Goal: Task Accomplishment & Management: Manage account settings

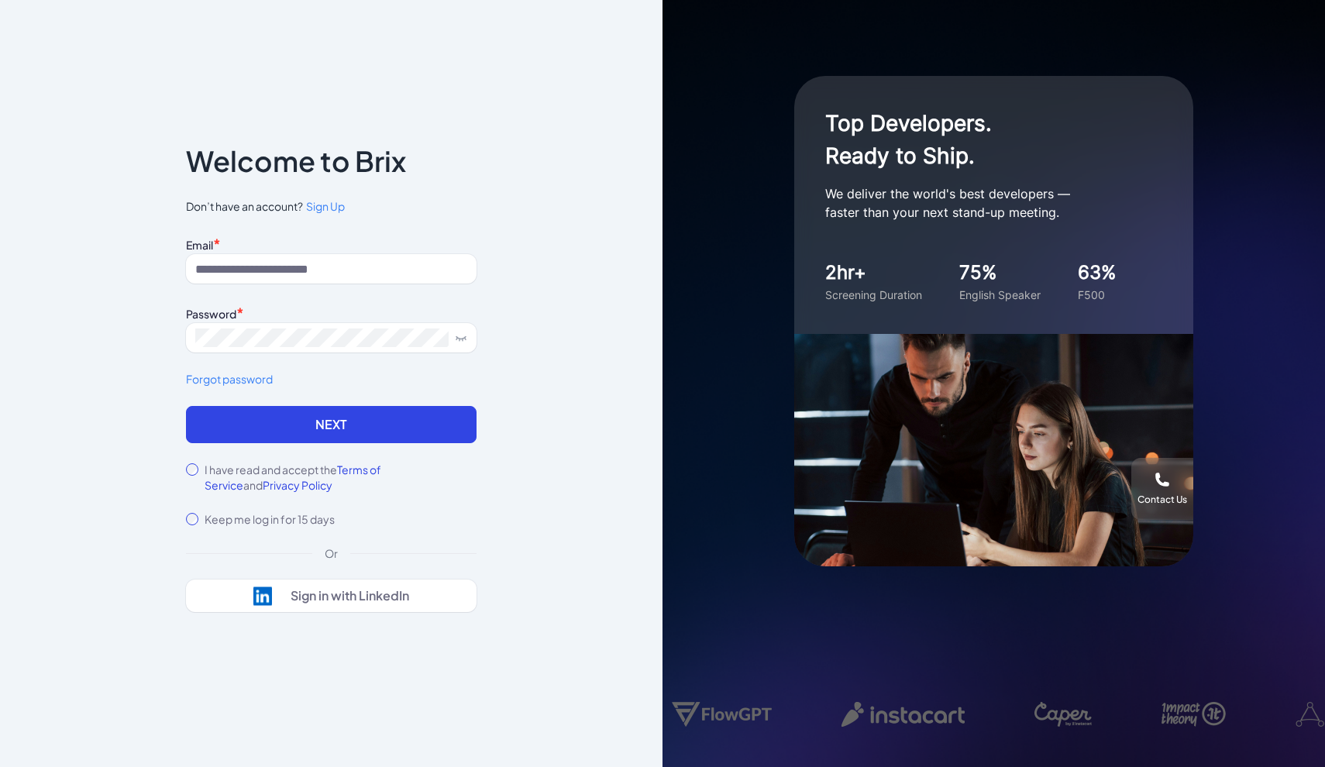
click at [280, 267] on input at bounding box center [331, 268] width 291 height 29
click at [230, 271] on input at bounding box center [331, 268] width 291 height 29
paste input "**********"
type input "**********"
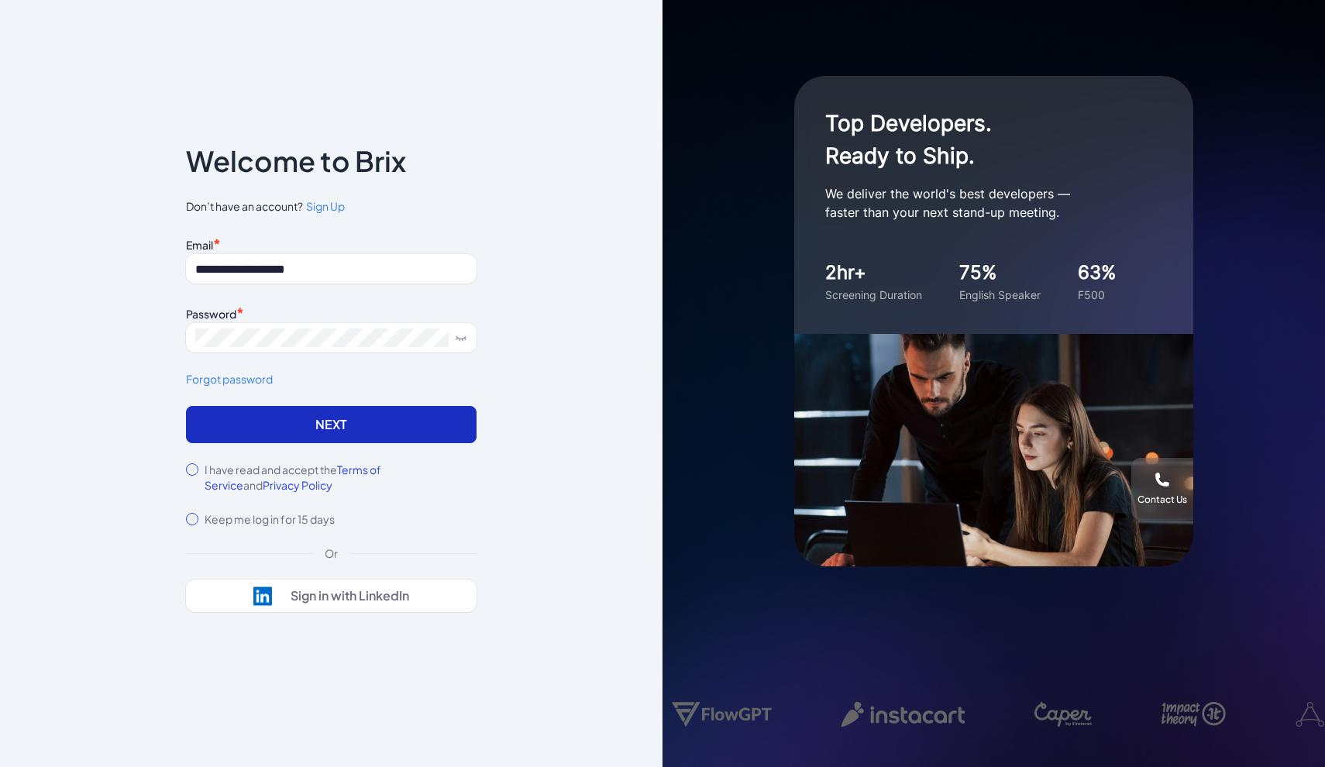
click at [270, 426] on button "Next" at bounding box center [331, 424] width 291 height 37
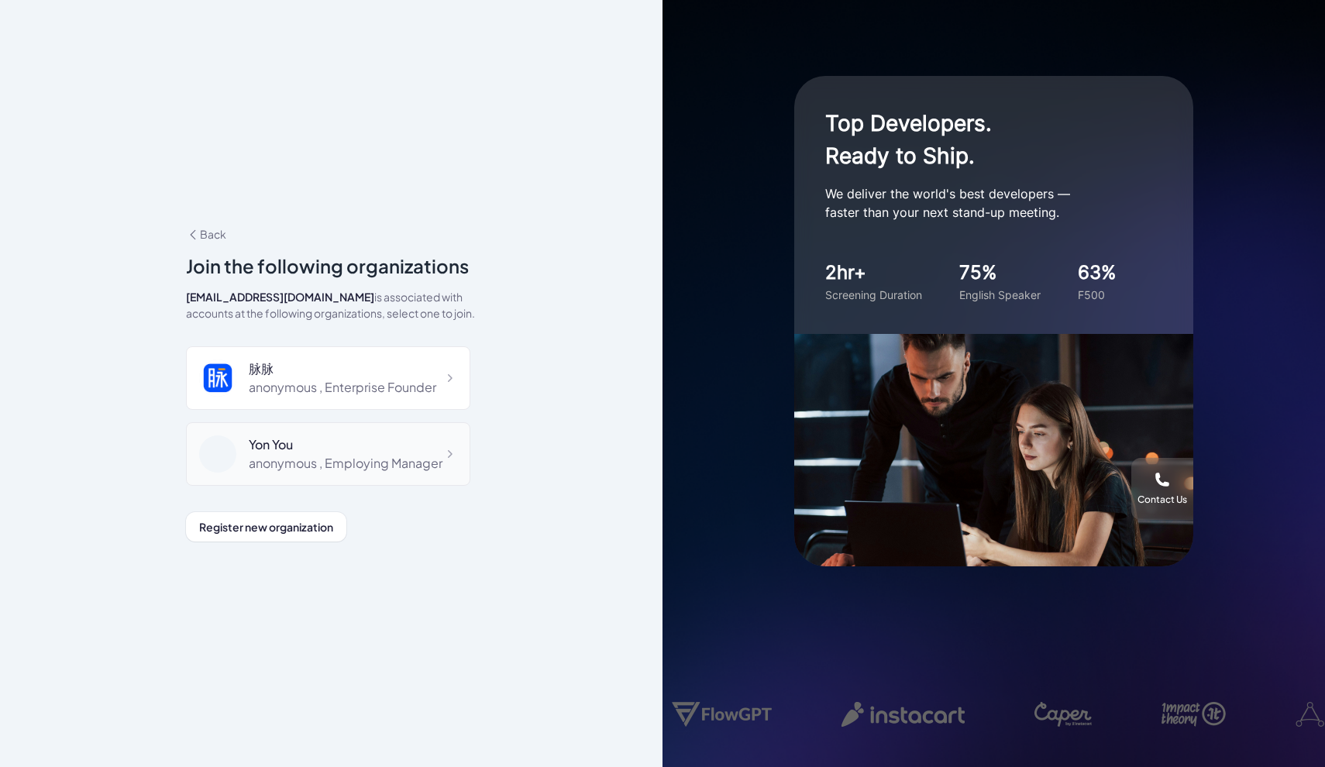
click at [264, 447] on div "Yon You" at bounding box center [346, 445] width 194 height 19
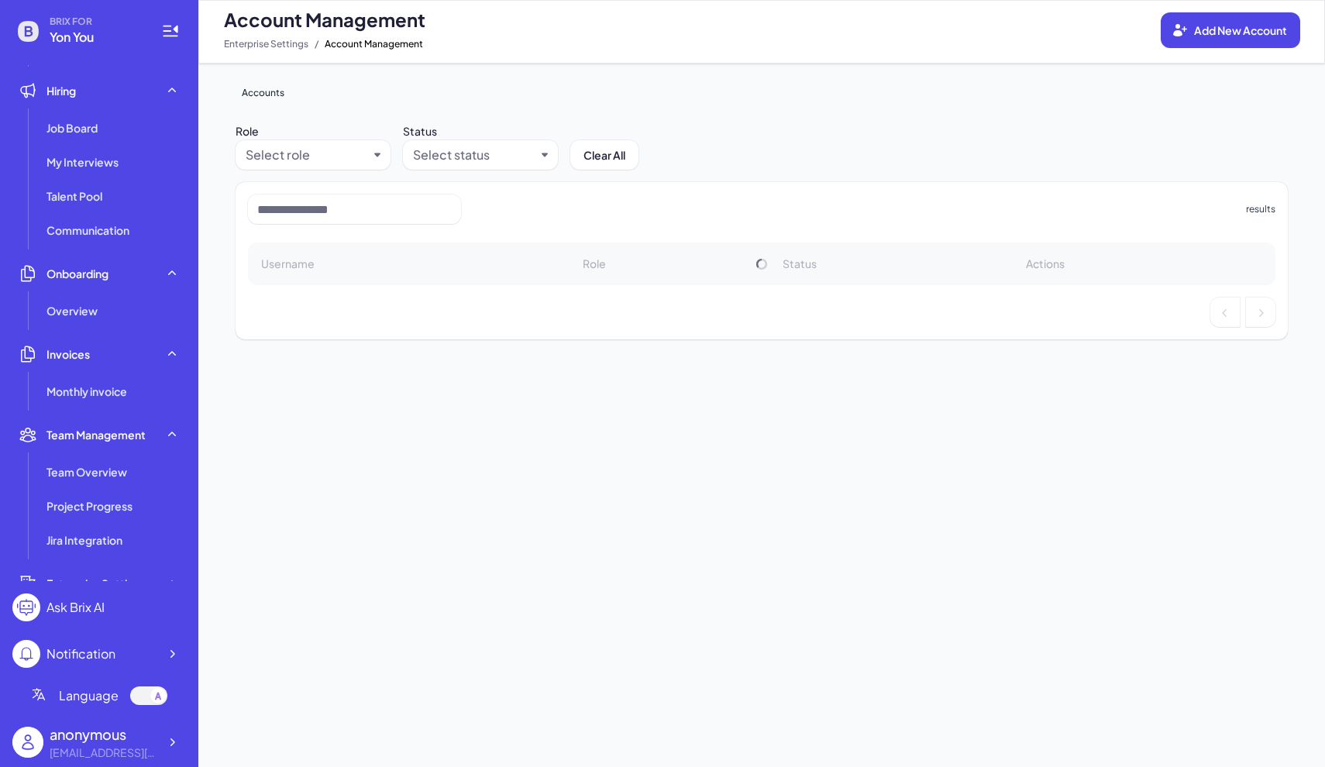
scroll to position [102, 0]
click at [96, 202] on span "Talent Pool" at bounding box center [75, 199] width 56 height 16
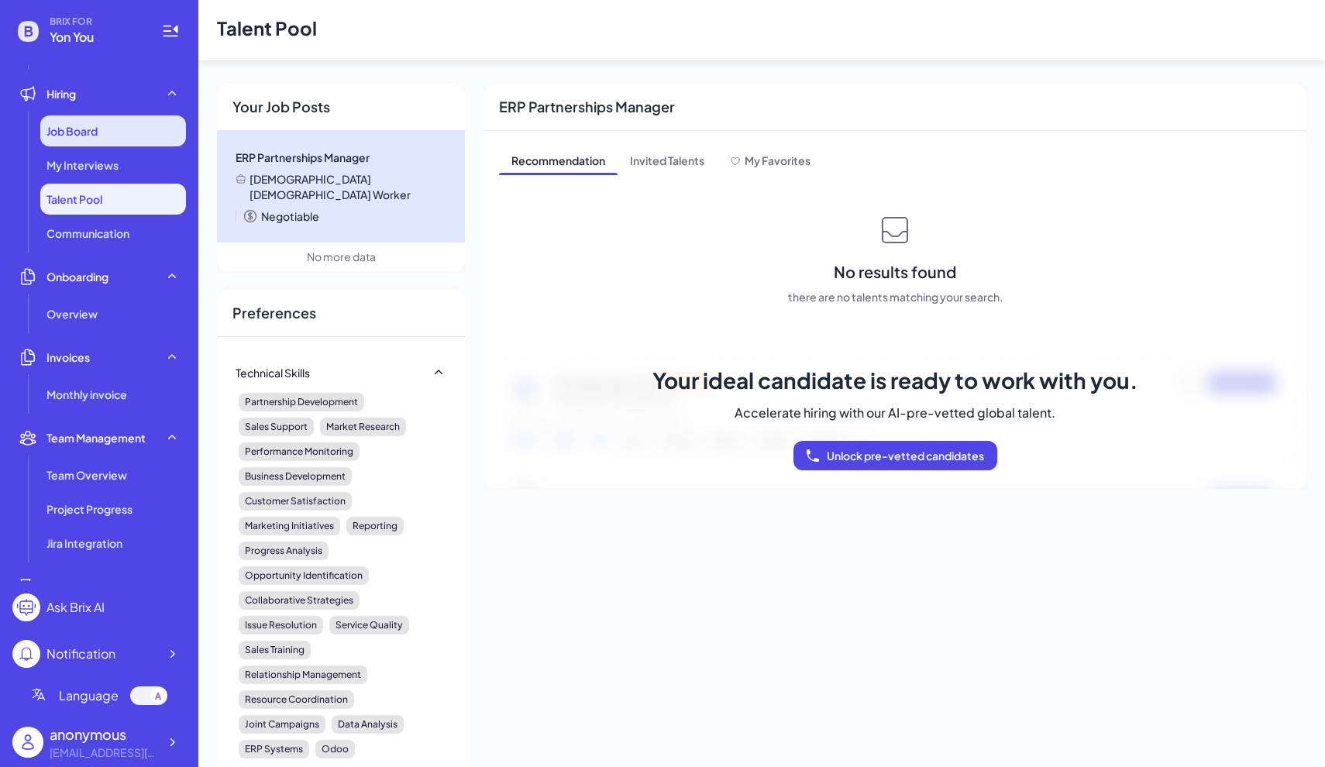
click at [97, 119] on div "Job Board" at bounding box center [113, 130] width 146 height 31
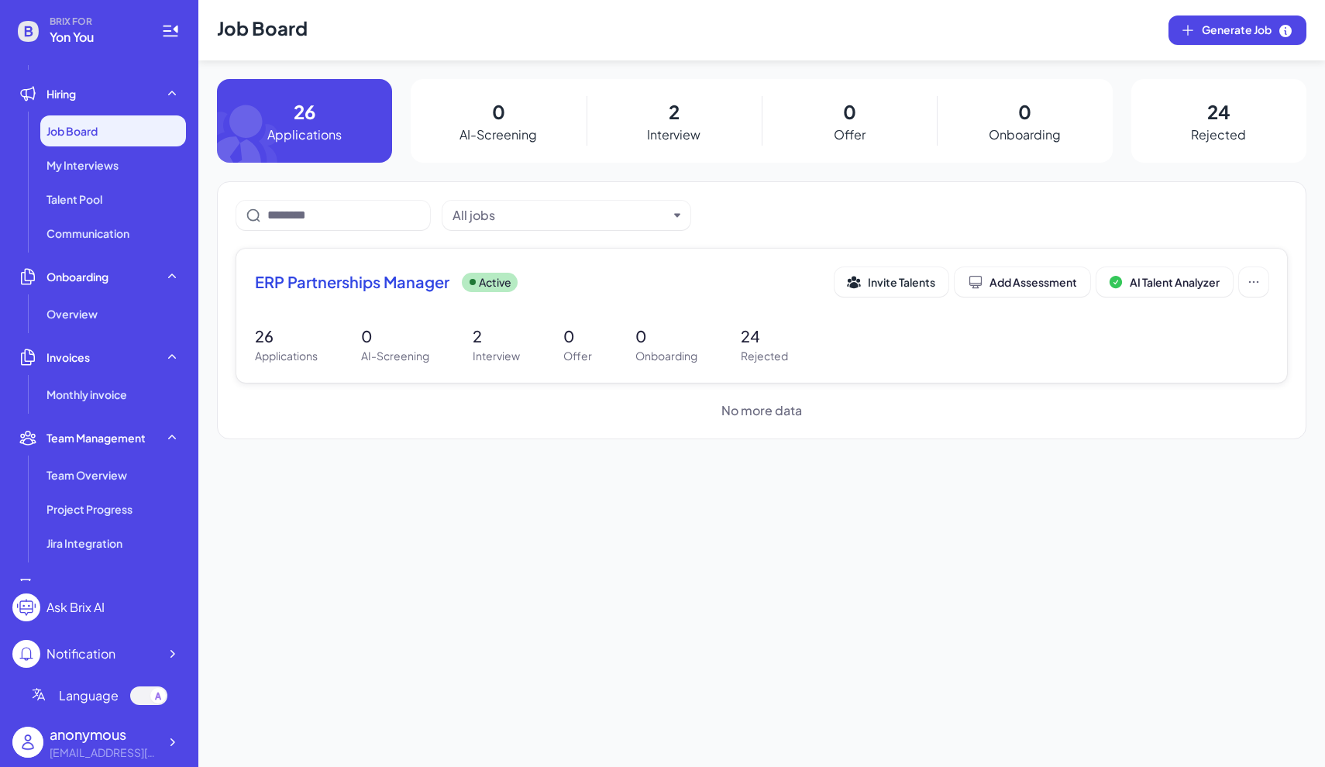
click at [277, 348] on p "Applications" at bounding box center [286, 356] width 63 height 16
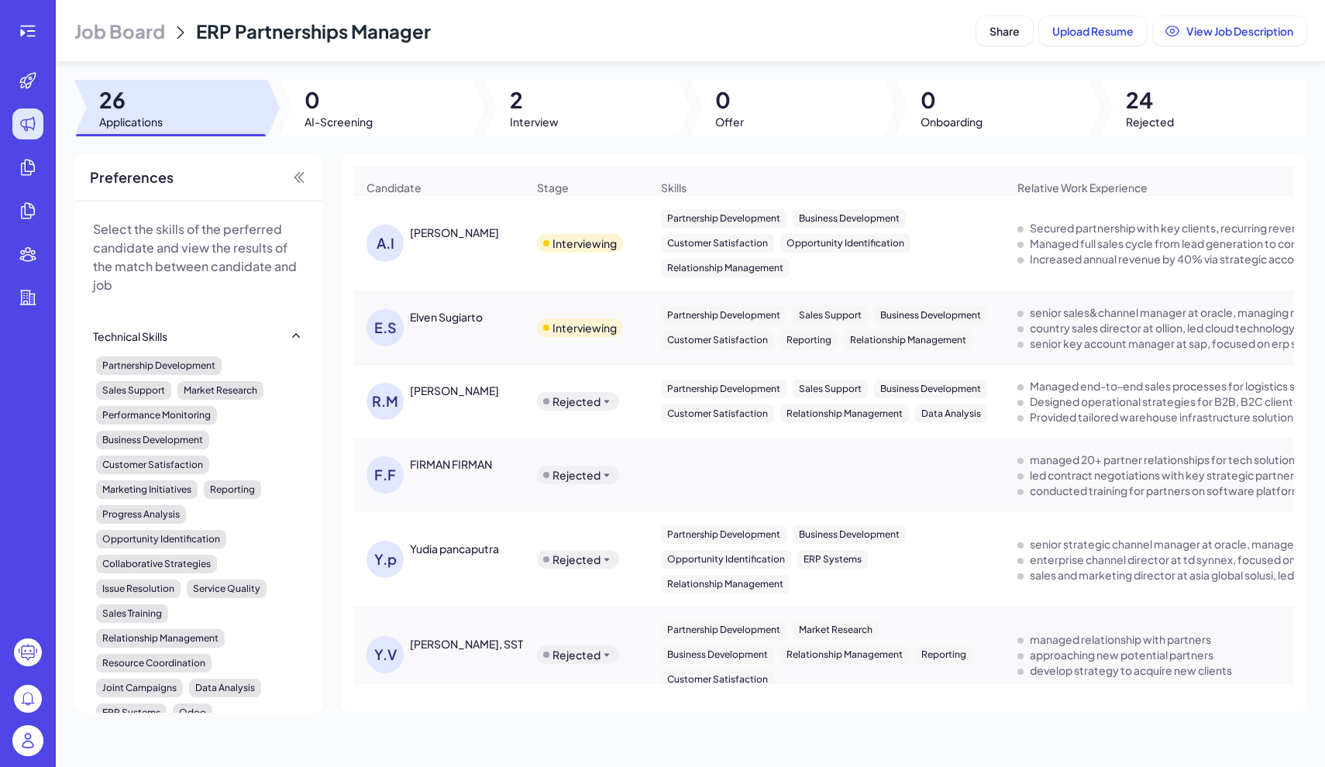
click at [465, 409] on div "R.M RUTH MEILLISHA" at bounding box center [447, 401] width 160 height 37
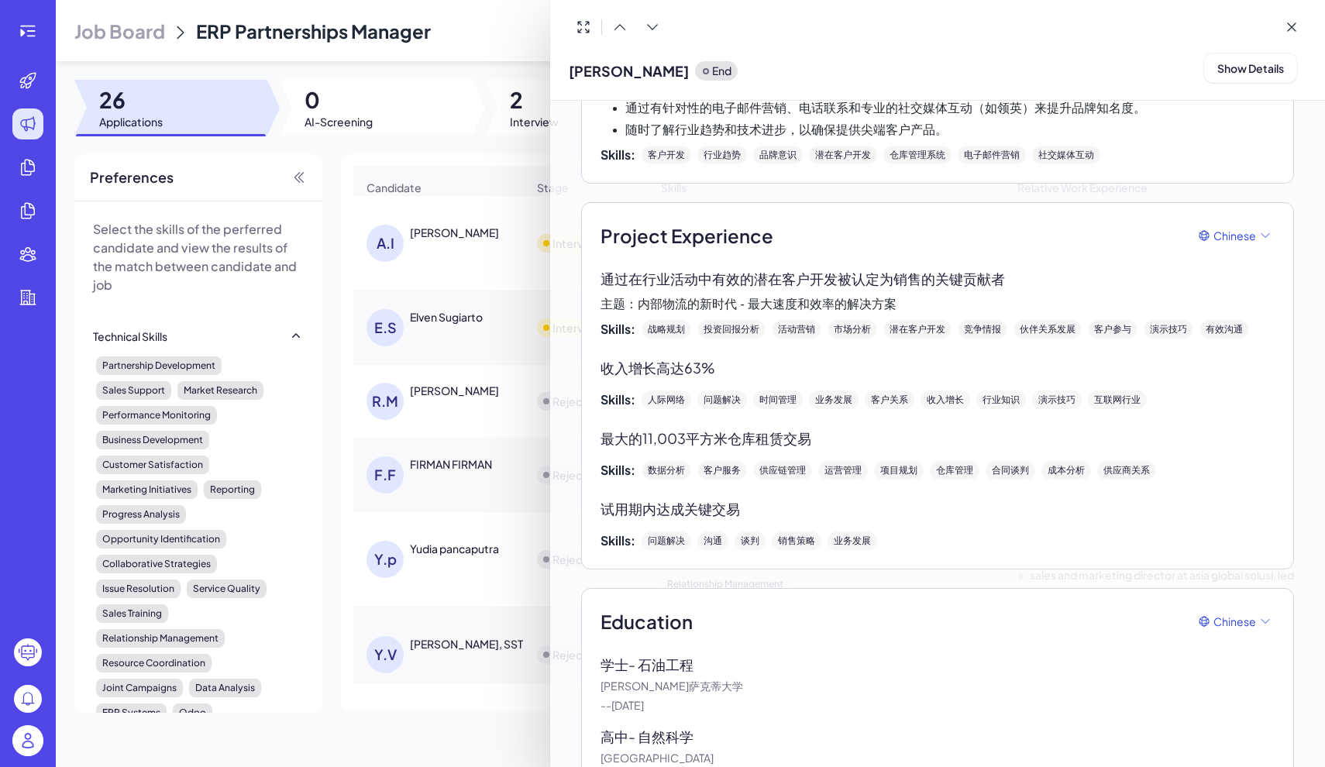
scroll to position [1400, 0]
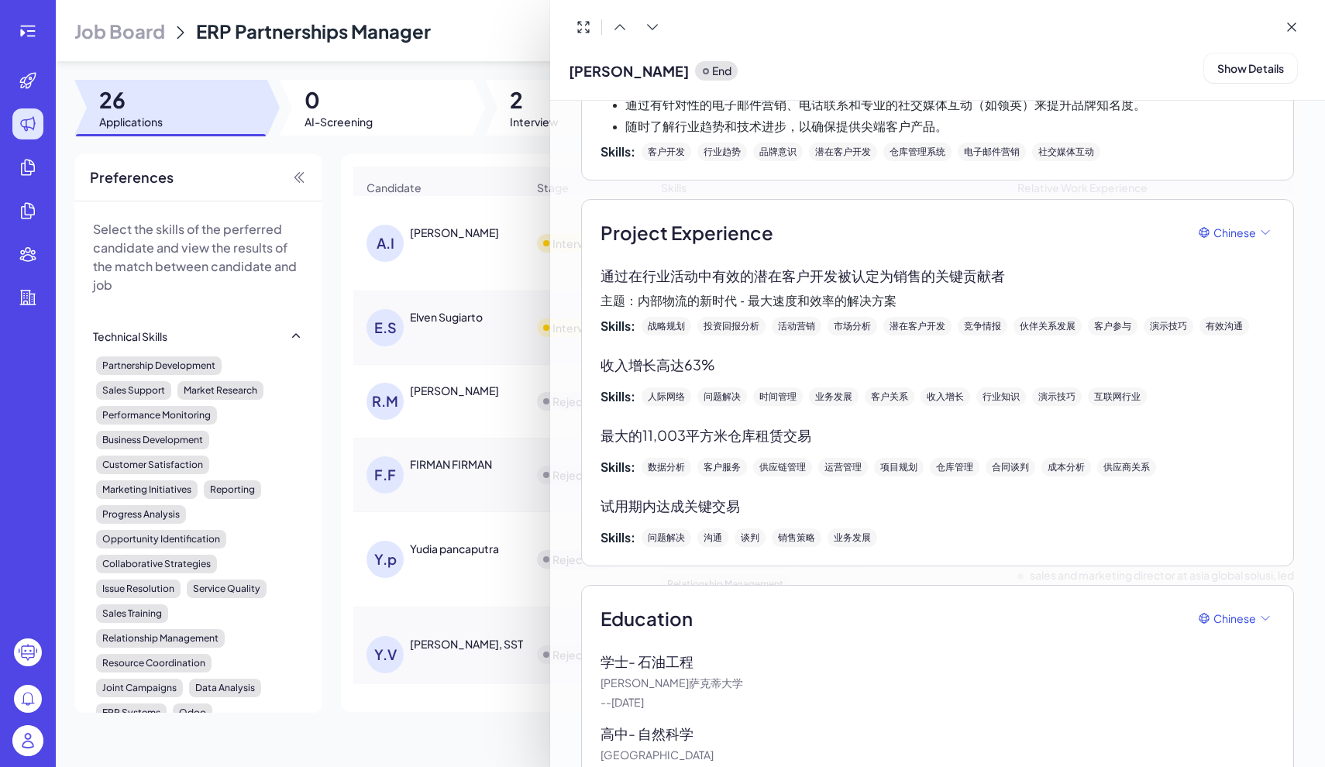
click at [433, 364] on div at bounding box center [662, 383] width 1325 height 767
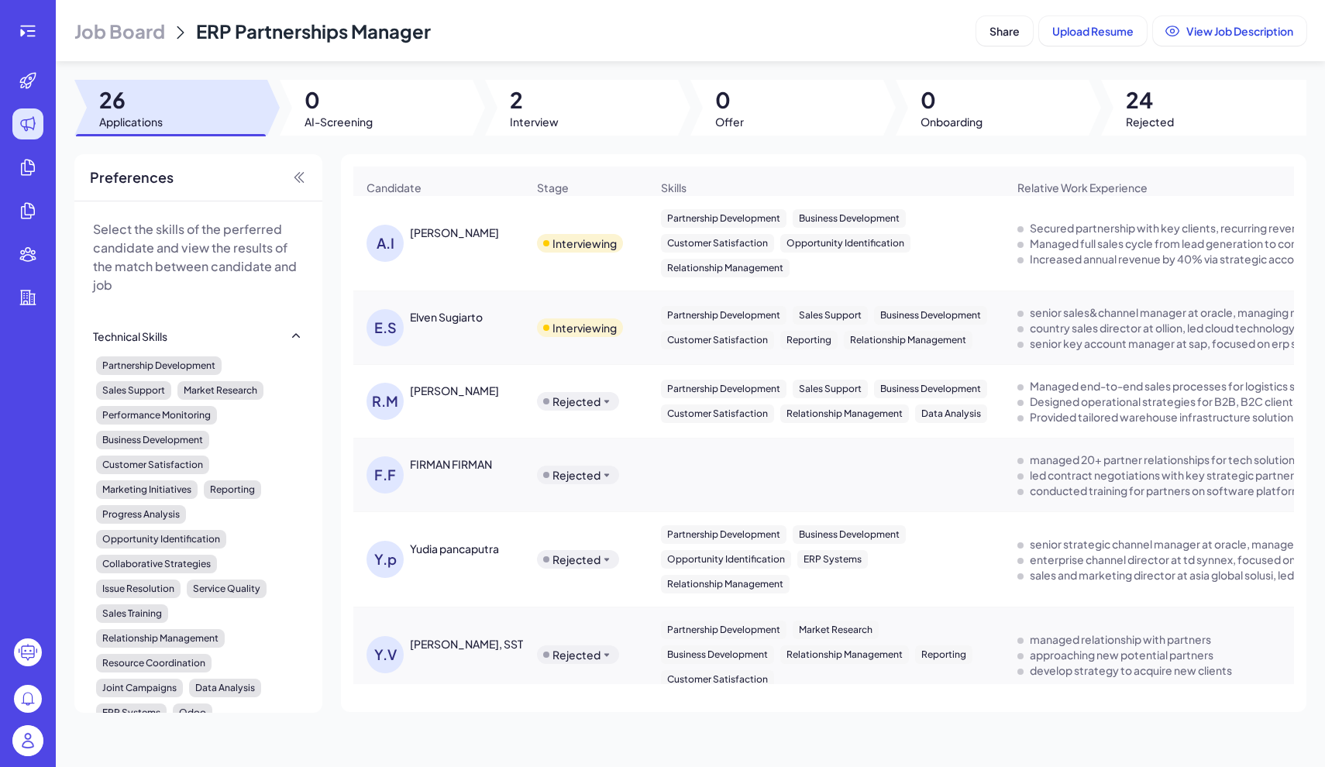
click at [464, 237] on div "AHMAD ISMAIL" at bounding box center [454, 233] width 89 height 16
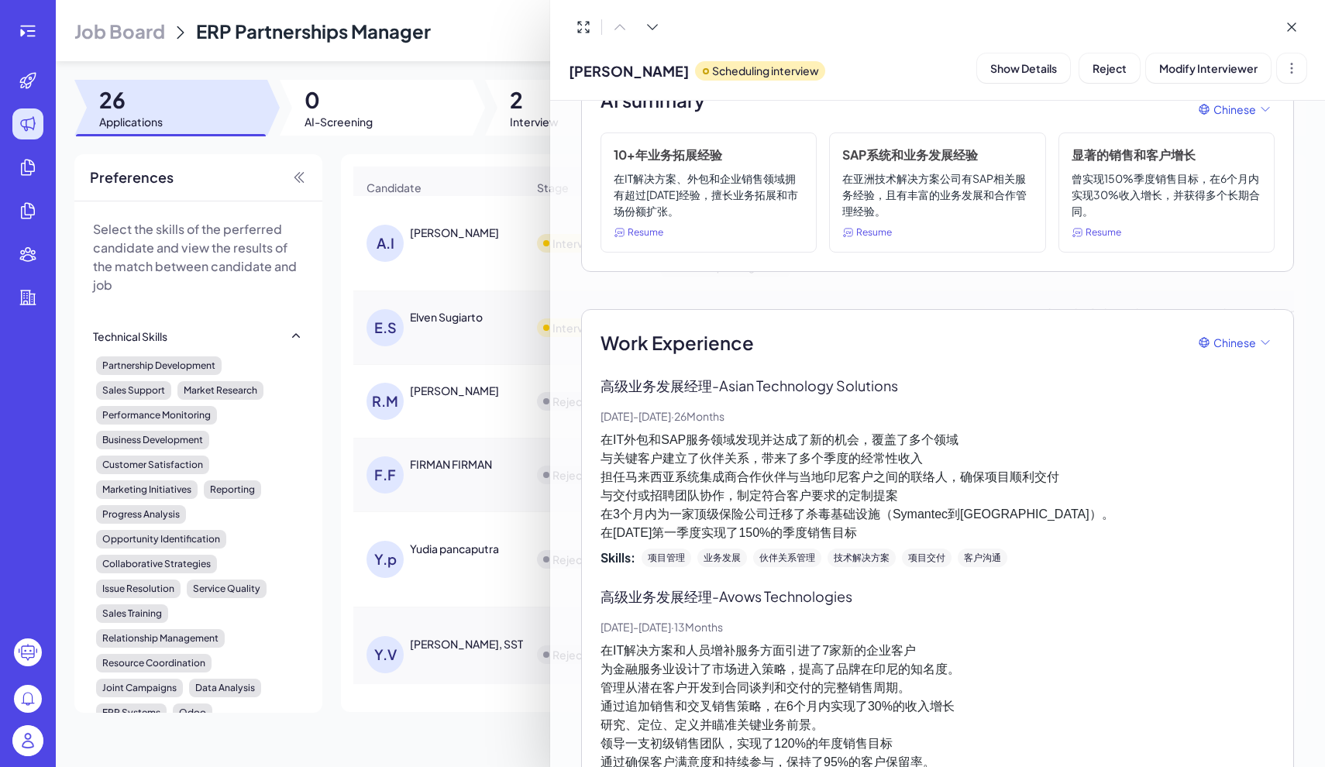
scroll to position [170, 0]
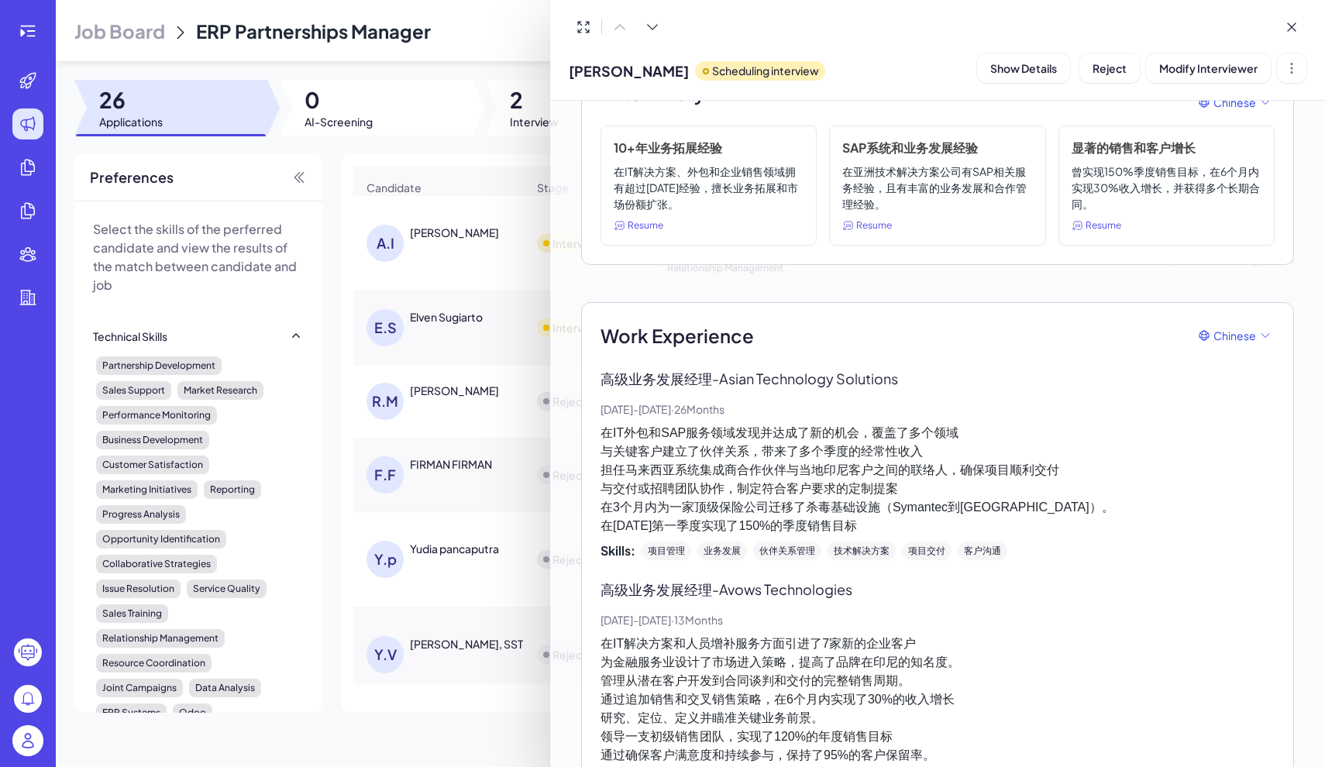
click at [422, 327] on div at bounding box center [662, 383] width 1325 height 767
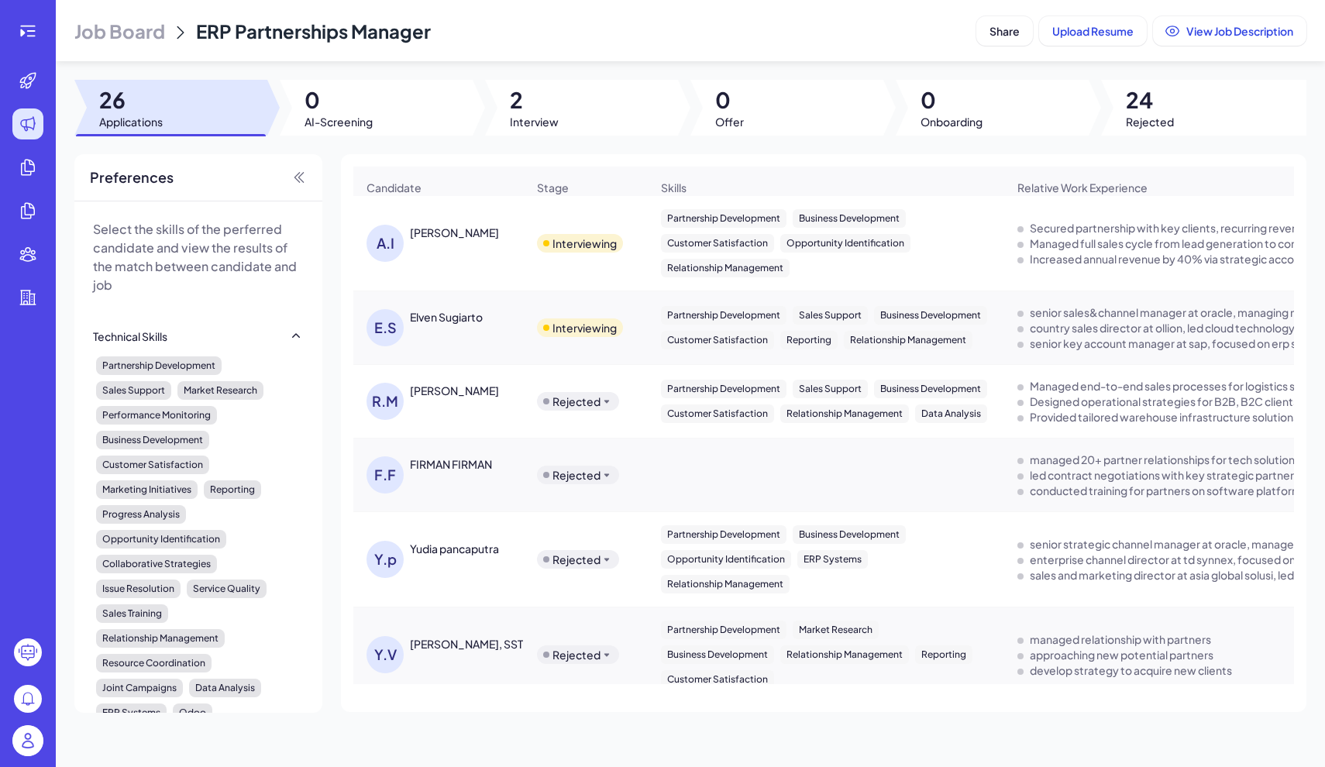
click at [439, 313] on div "E.S Elven Sugiarto" at bounding box center [438, 328] width 169 height 62
click at [436, 325] on div "Elven Sugiarto" at bounding box center [446, 317] width 73 height 16
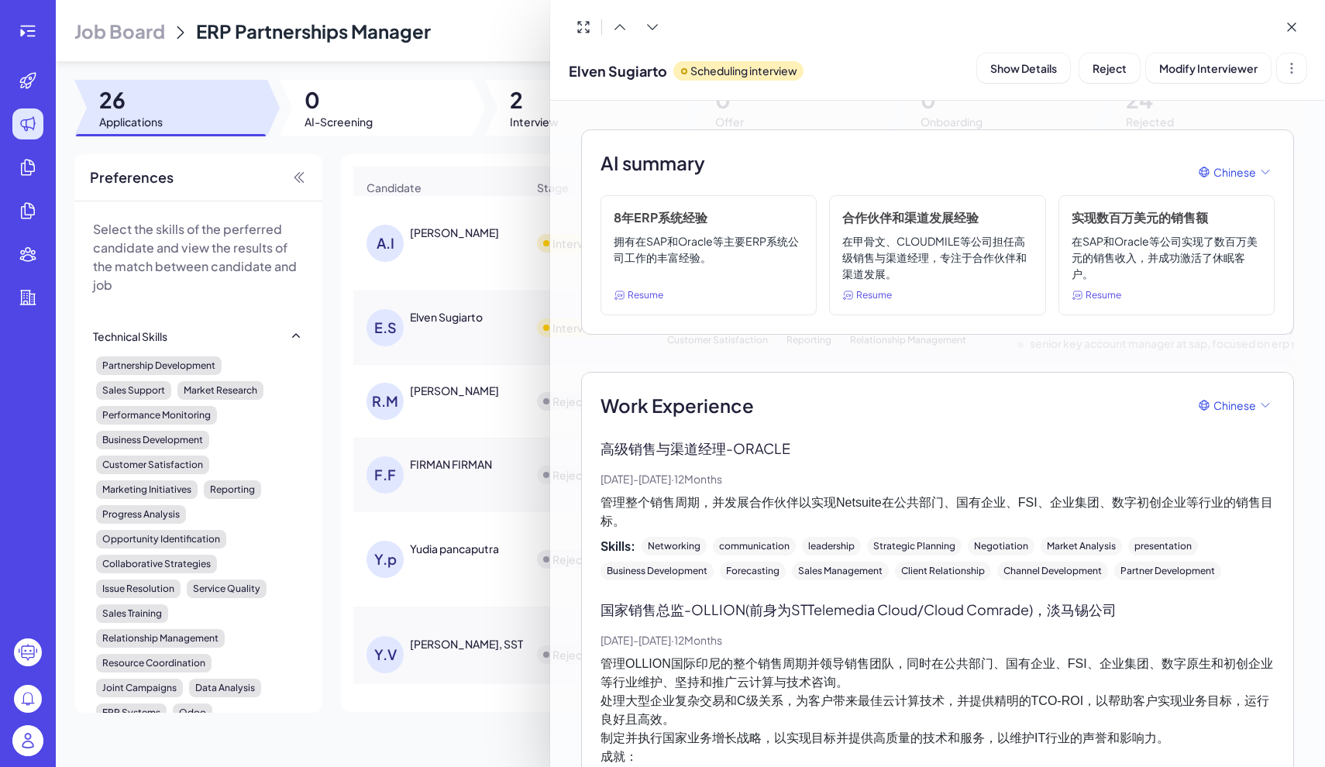
scroll to position [103, 0]
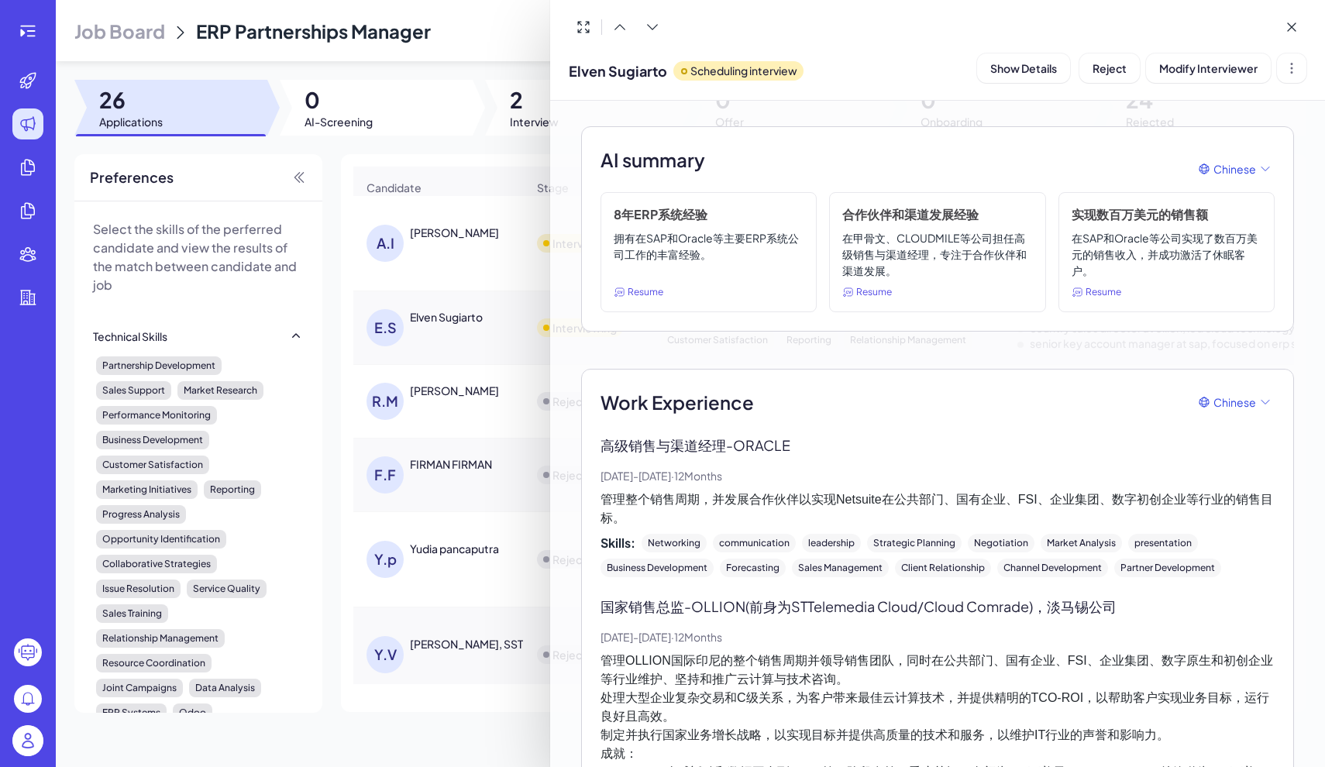
click at [506, 430] on div at bounding box center [662, 383] width 1325 height 767
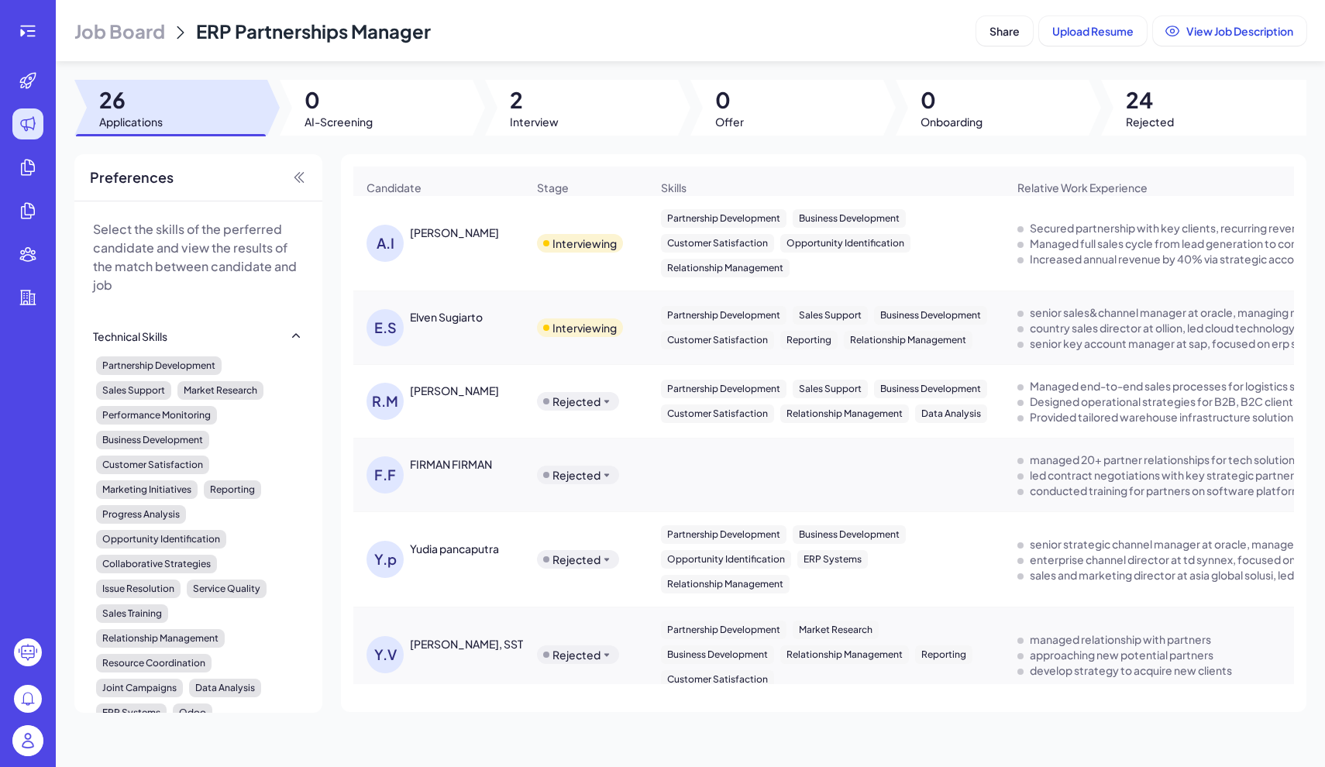
click at [469, 488] on div "F.F FIRMAN FIRMAN" at bounding box center [447, 475] width 160 height 37
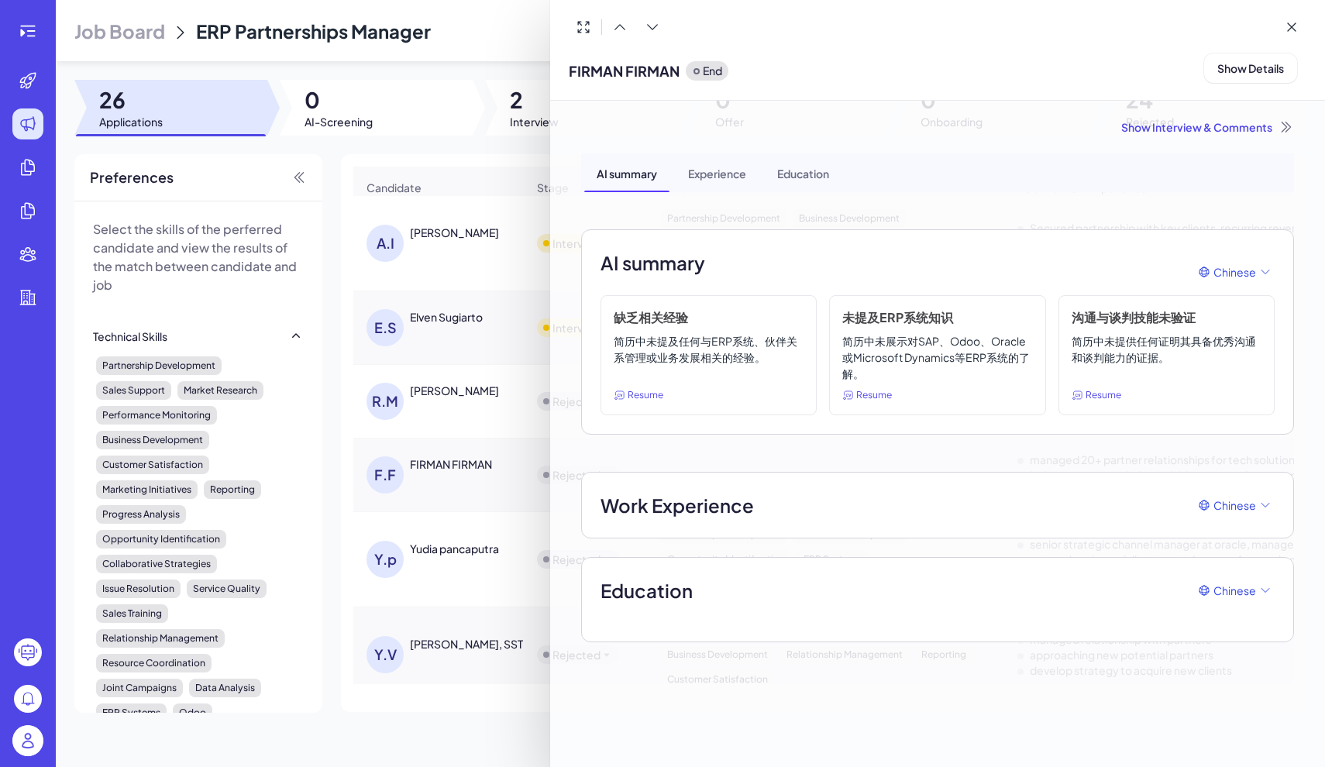
click at [493, 365] on div at bounding box center [662, 383] width 1325 height 767
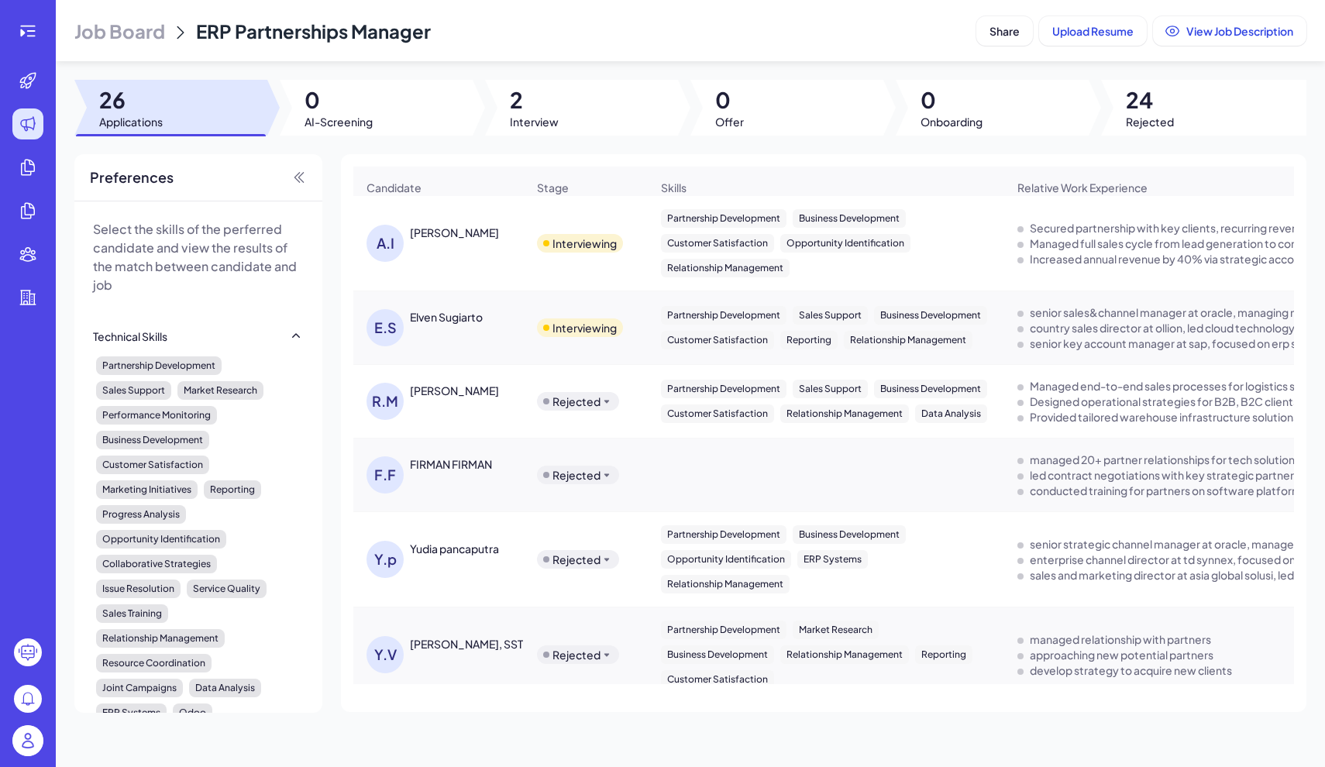
click at [473, 557] on div "Yudia pancaputra" at bounding box center [468, 549] width 116 height 16
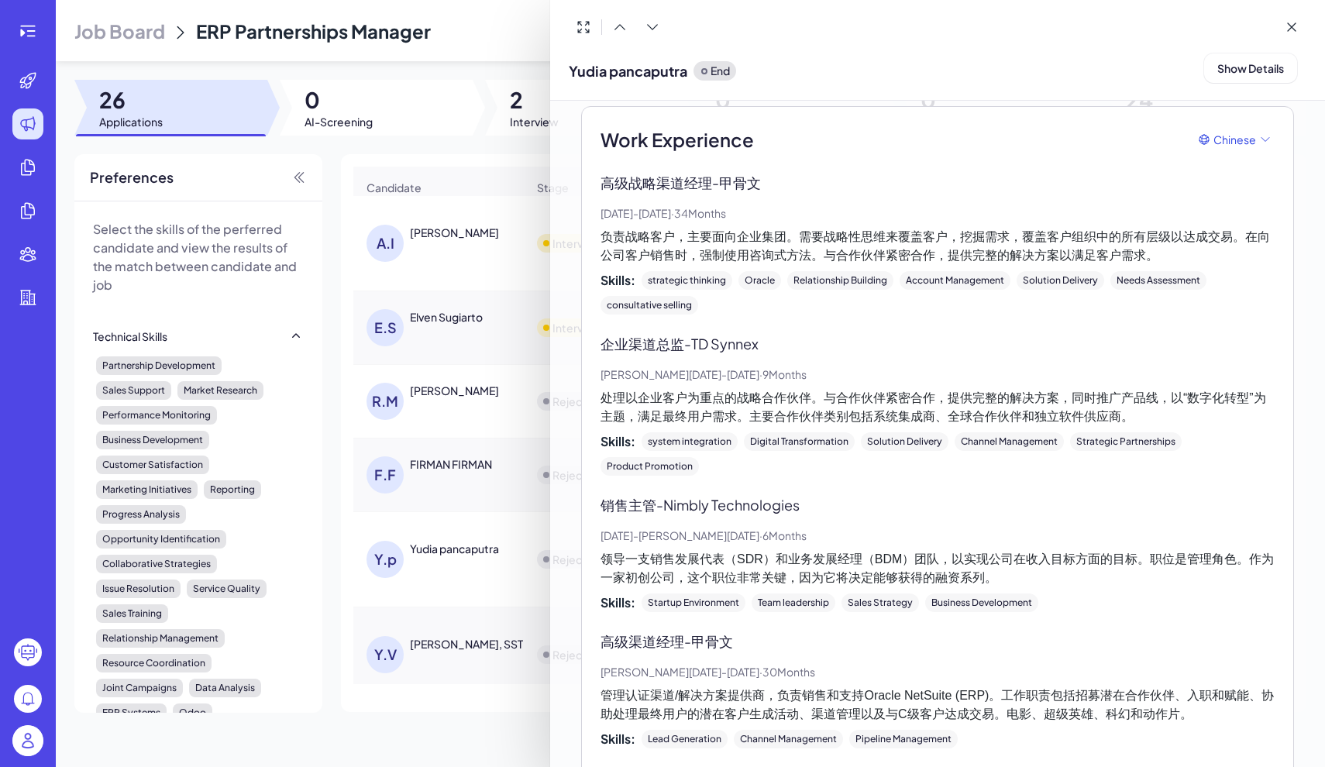
scroll to position [351, 0]
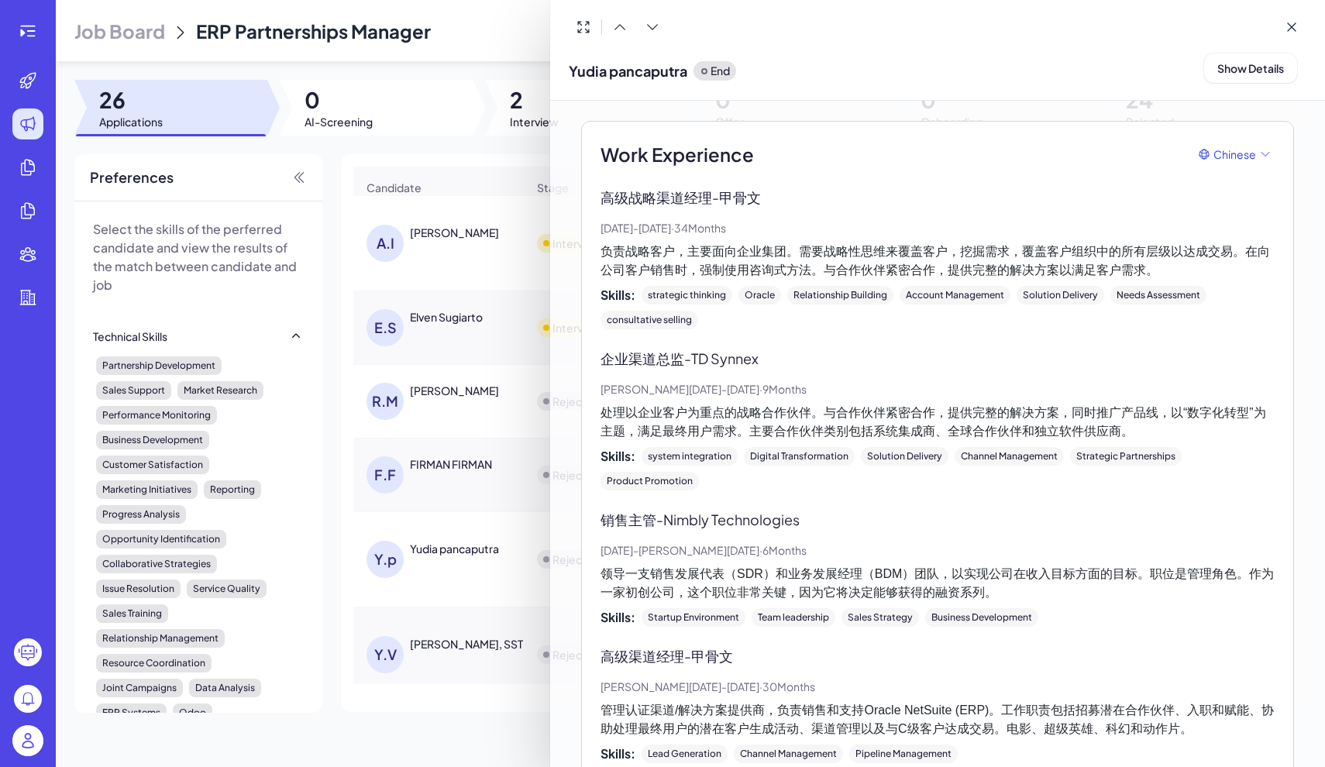
click at [460, 268] on div at bounding box center [662, 383] width 1325 height 767
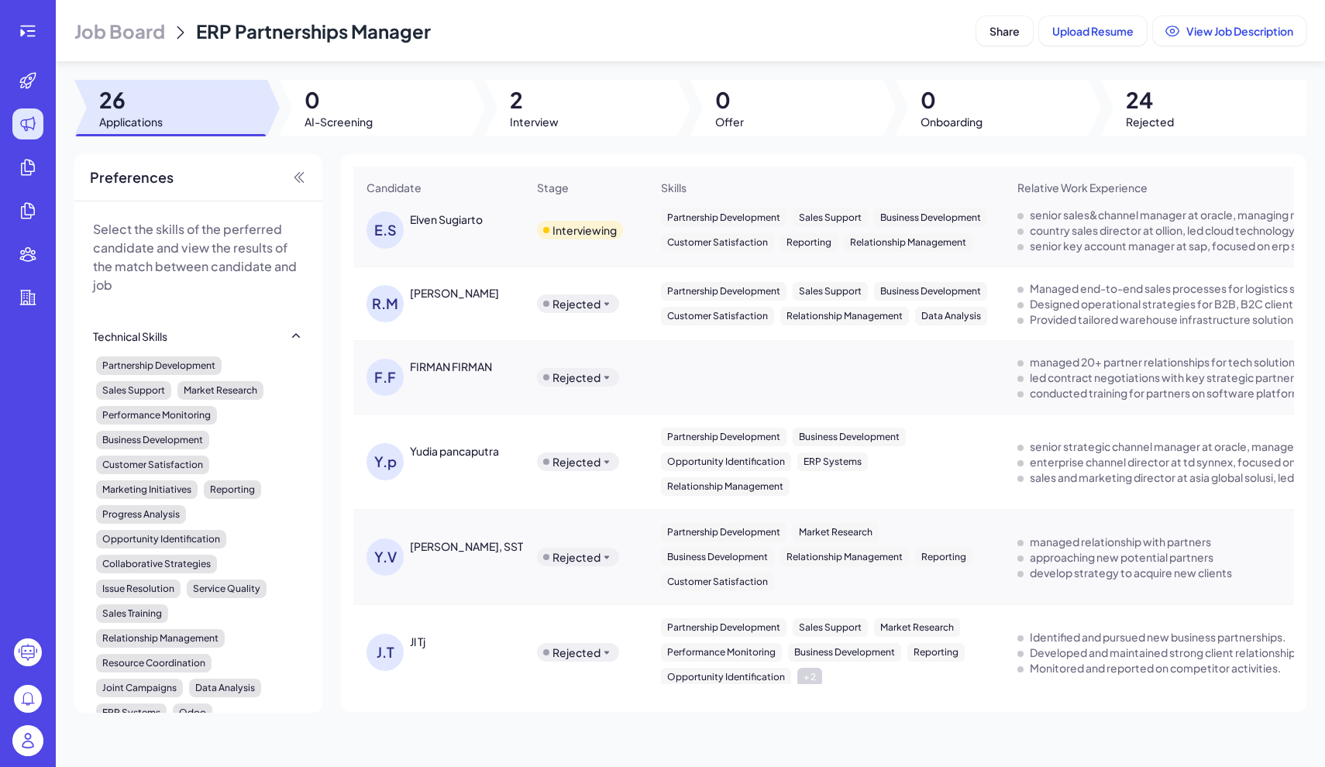
scroll to position [106, 0]
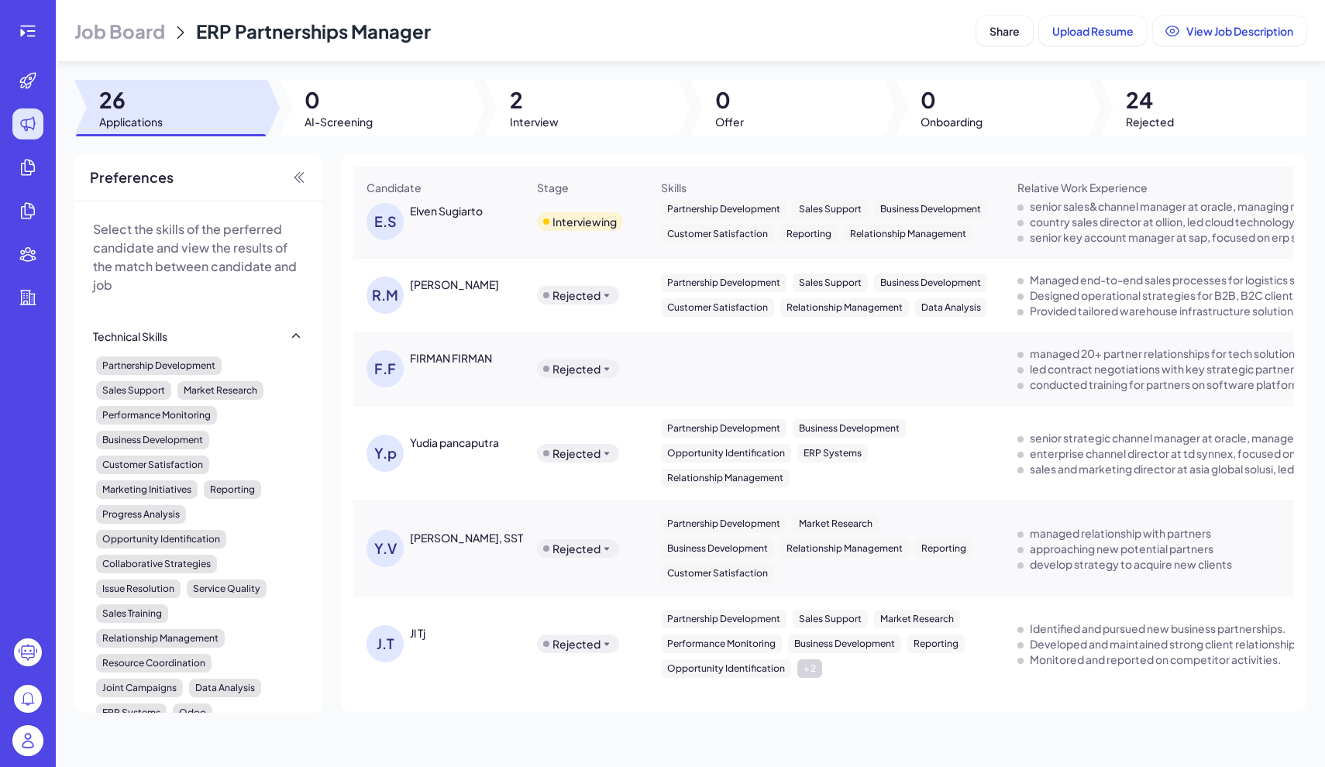
click at [460, 458] on div "Y.p Yudia pancaputra" at bounding box center [447, 453] width 160 height 37
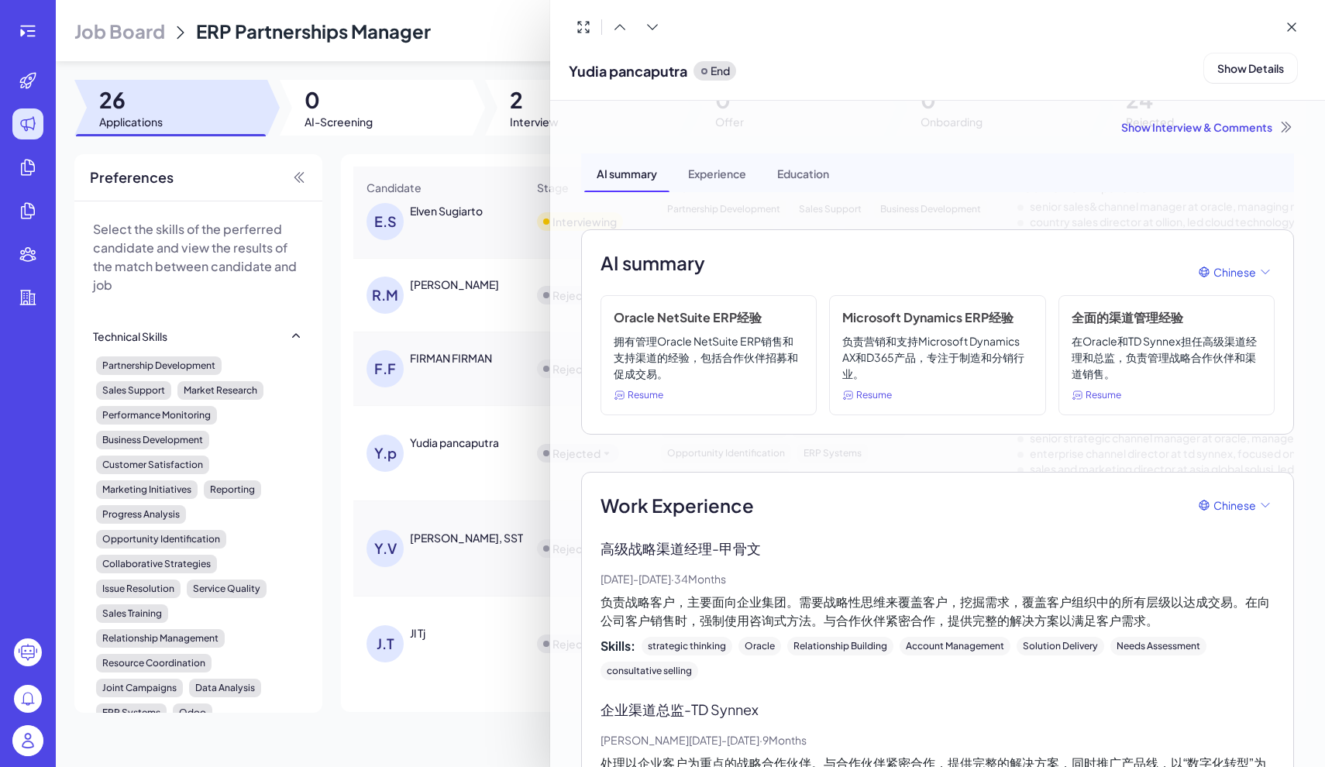
click at [456, 571] on div at bounding box center [662, 383] width 1325 height 767
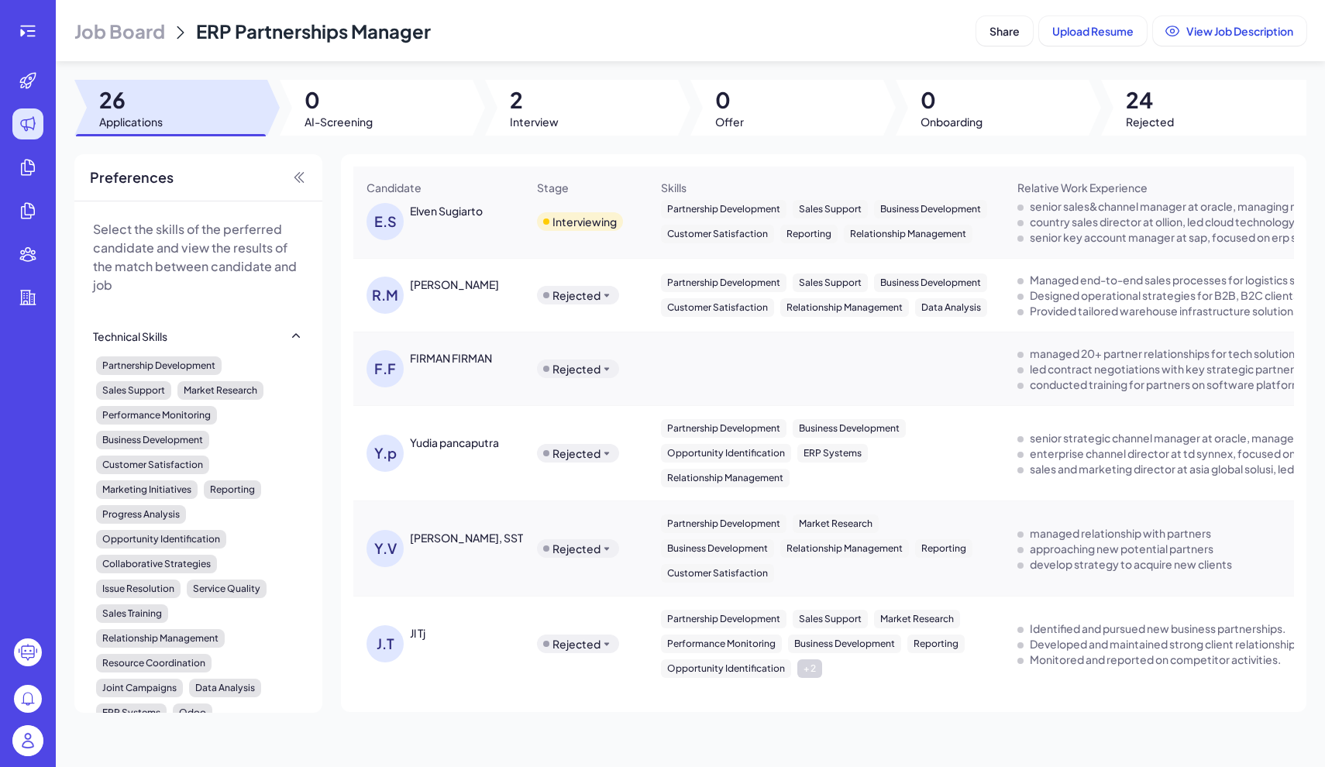
click at [460, 535] on div "Y.V YERICHA VALENTHINA, SST" at bounding box center [438, 549] width 169 height 62
click at [455, 541] on div "YERICHA VALENTHINA, SST" at bounding box center [466, 538] width 113 height 16
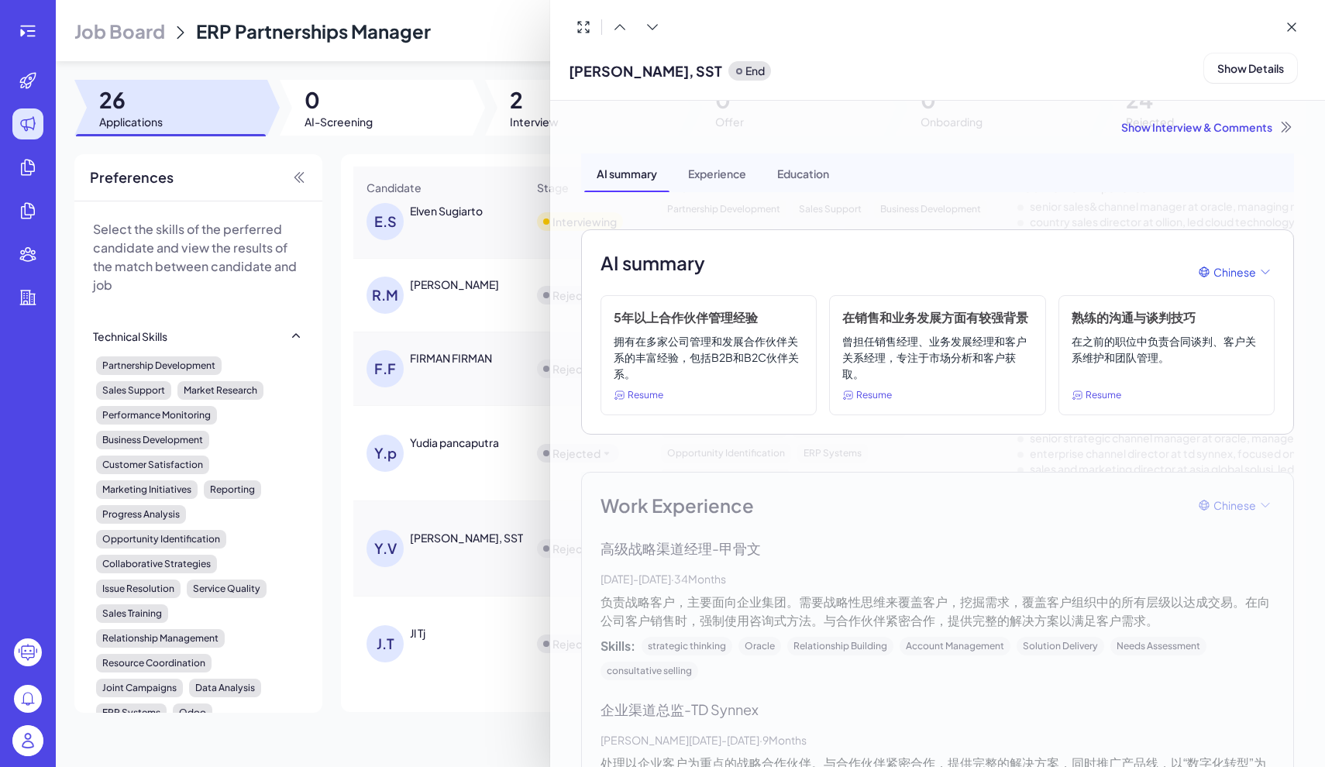
click at [457, 457] on div at bounding box center [662, 383] width 1325 height 767
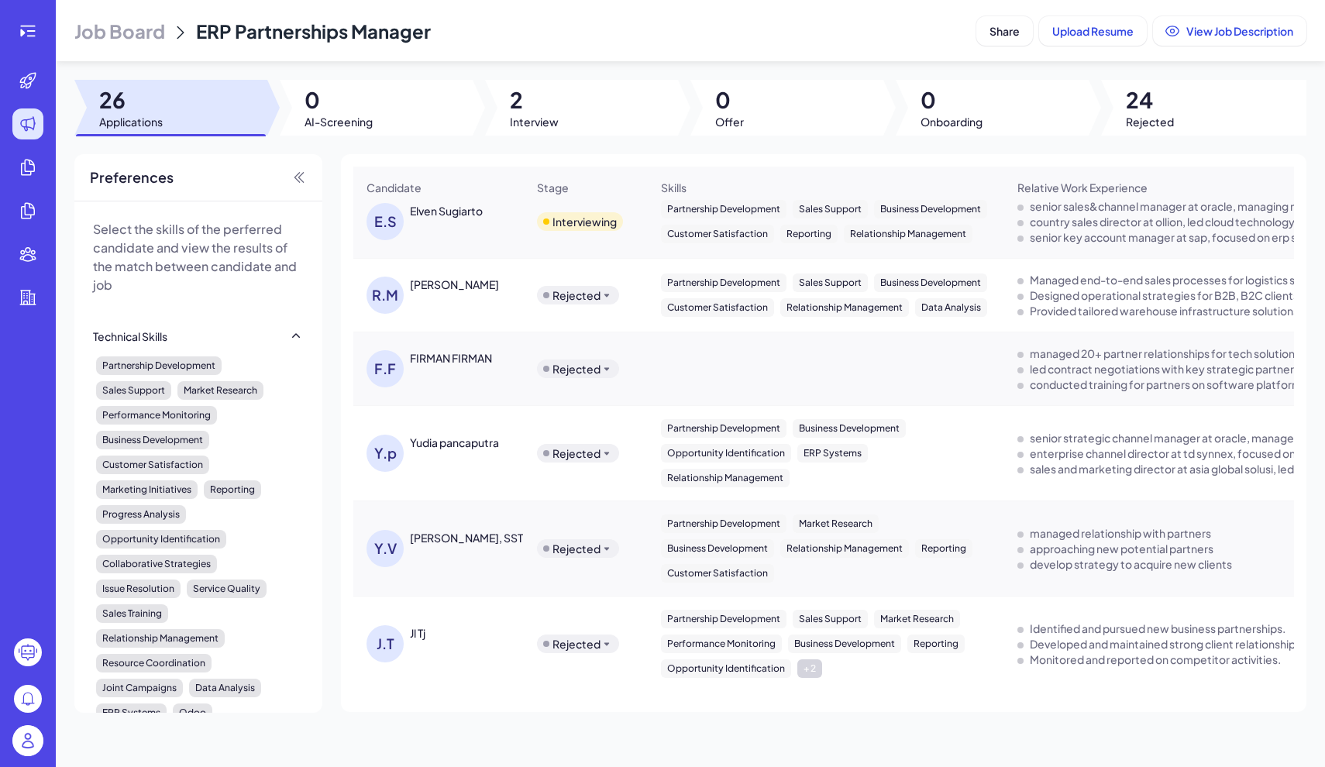
click at [440, 448] on div "Yudia pancaputra" at bounding box center [454, 443] width 89 height 16
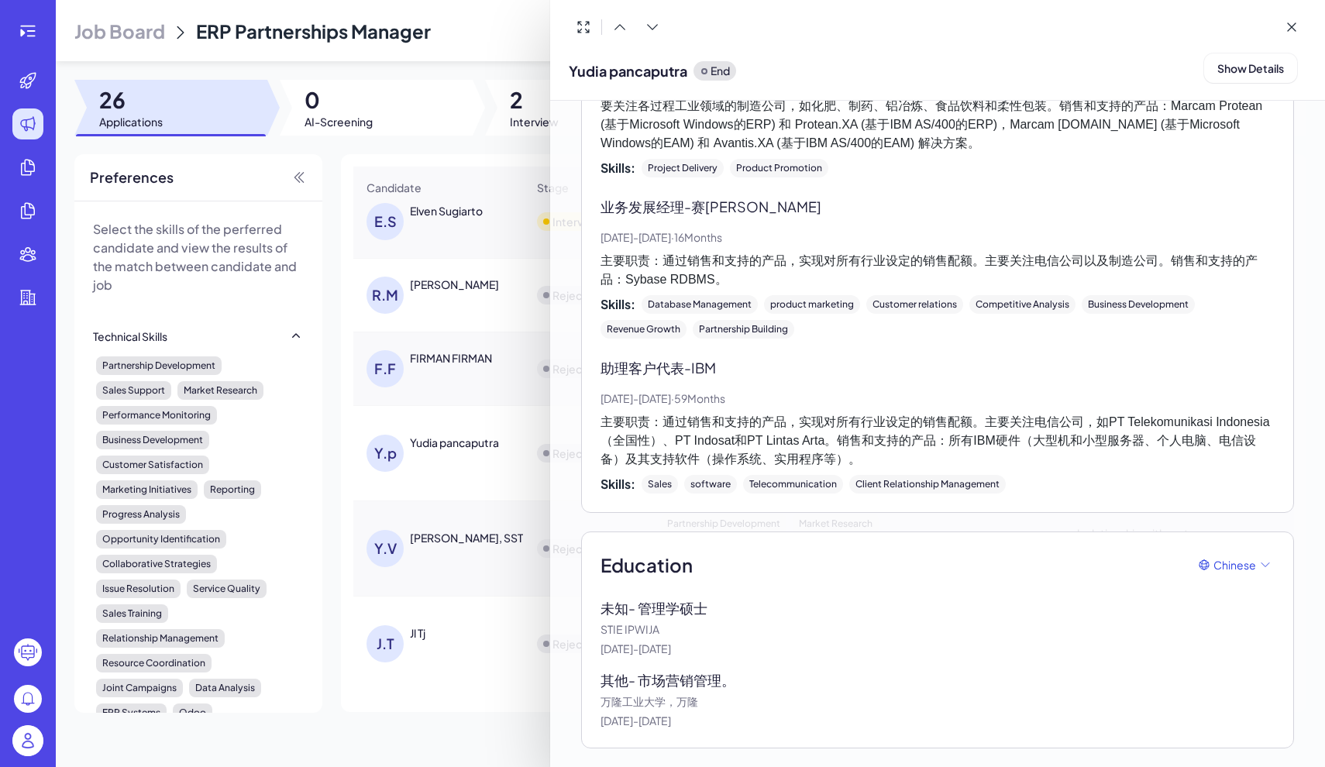
scroll to position [1712, 0]
click at [450, 386] on div at bounding box center [662, 383] width 1325 height 767
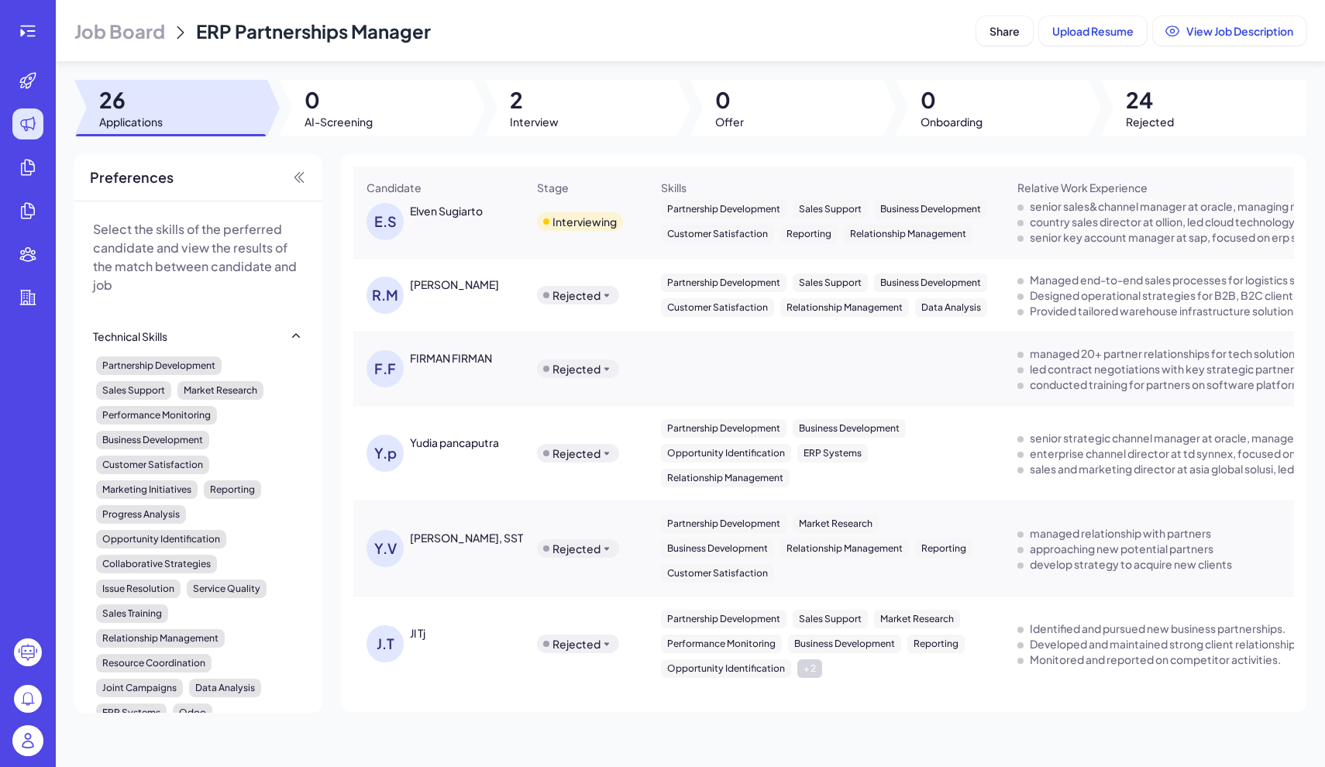
click at [29, 746] on img at bounding box center [27, 741] width 31 height 31
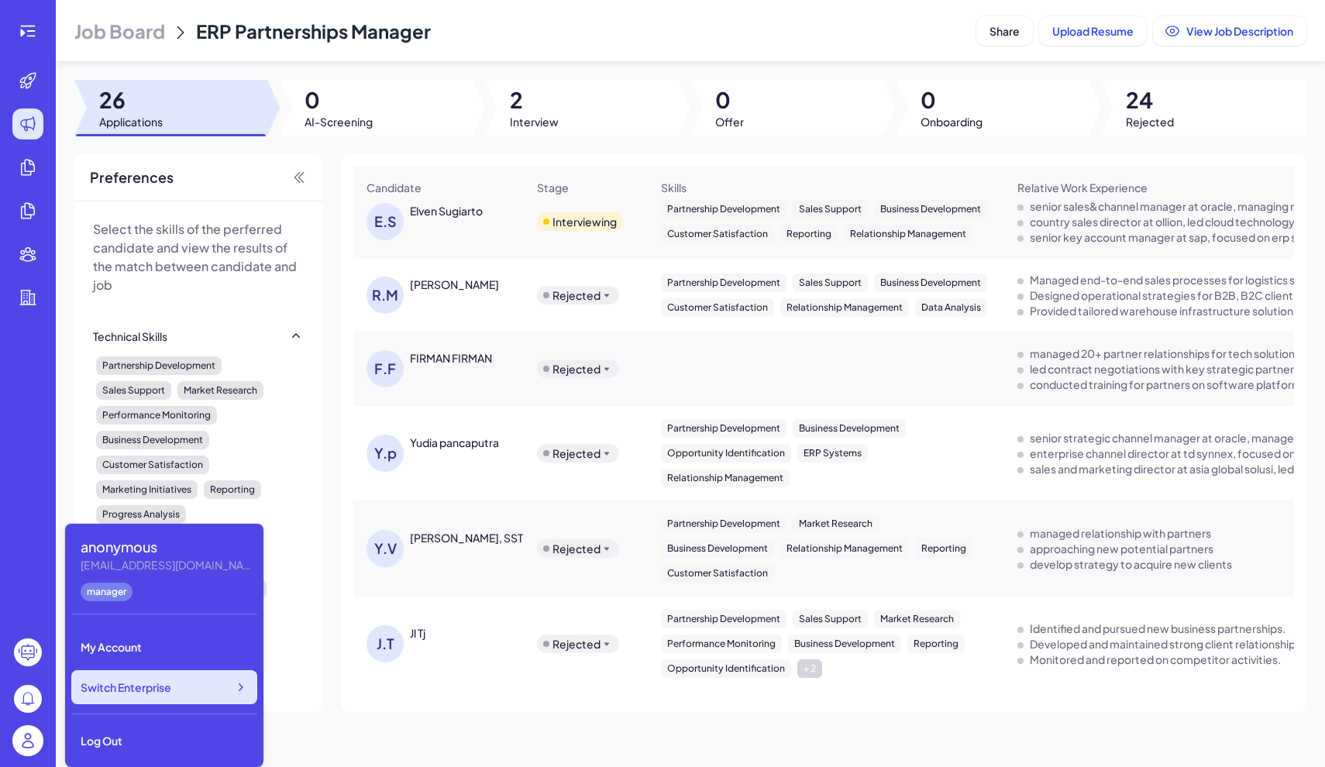
click at [149, 686] on span "Switch Enterprise" at bounding box center [126, 688] width 91 height 16
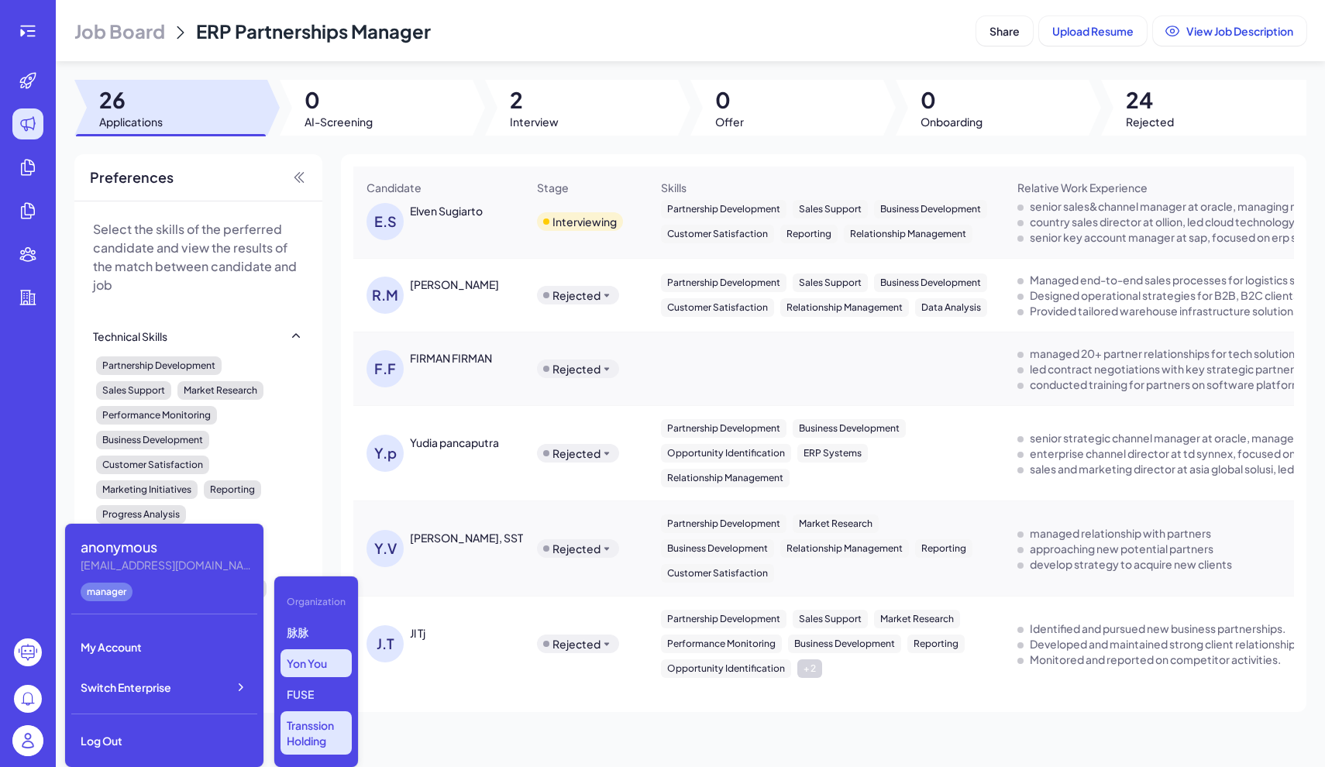
scroll to position [0, 0]
click at [317, 726] on p "Transsion Holding" at bounding box center [316, 733] width 71 height 43
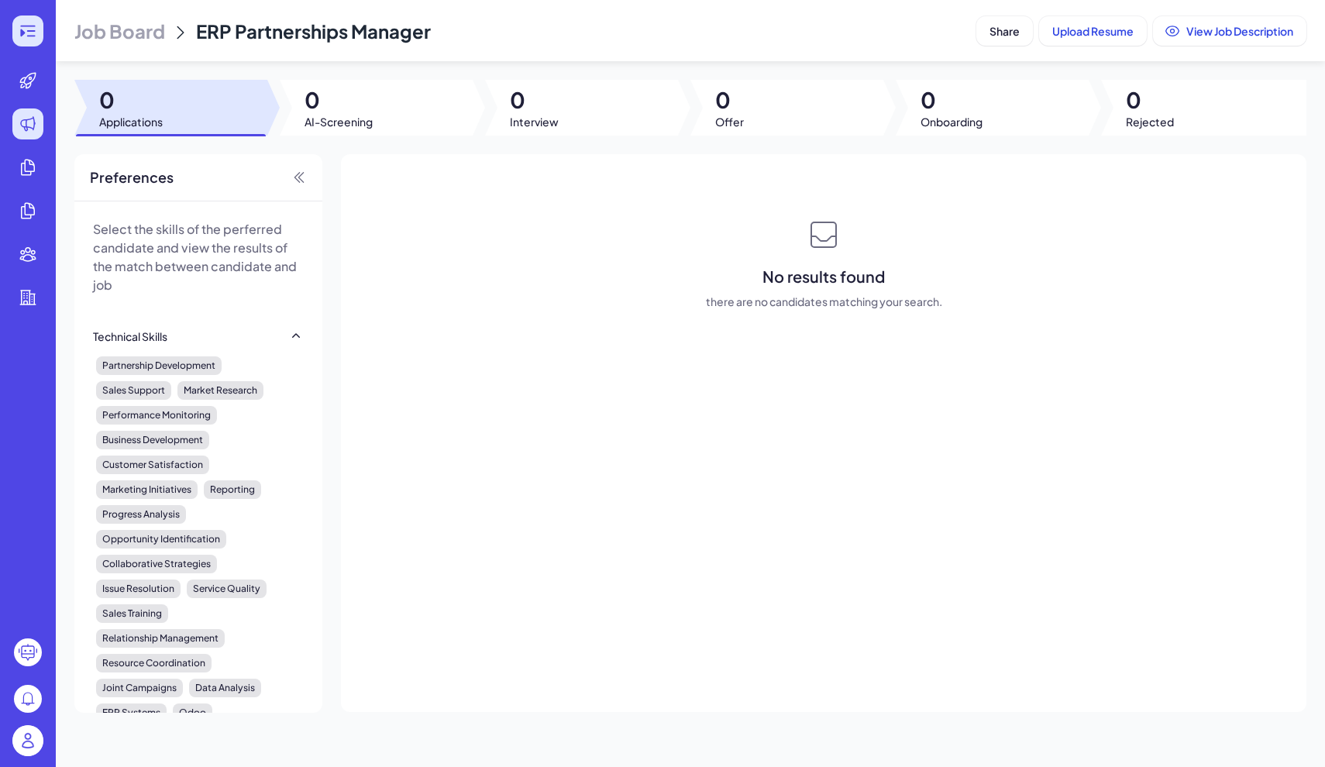
click at [33, 23] on icon at bounding box center [28, 31] width 19 height 19
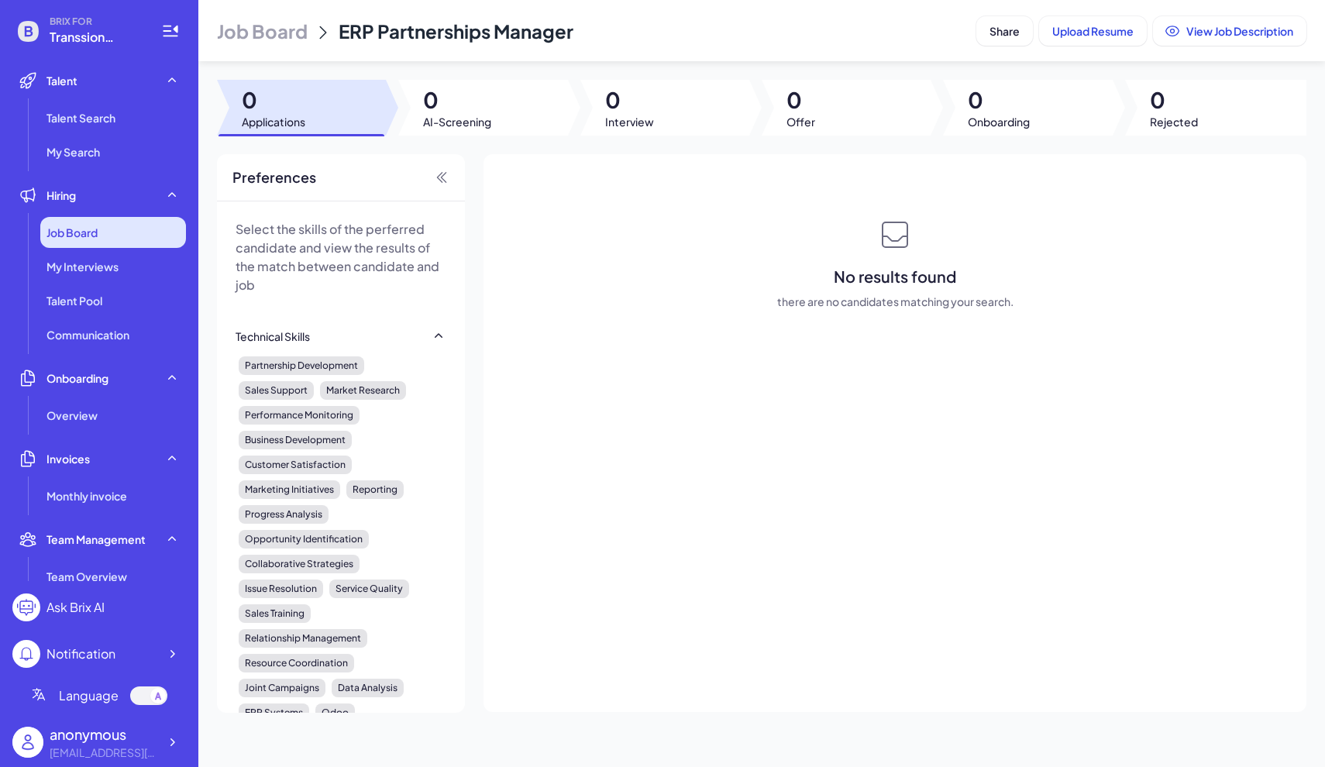
click at [90, 235] on span "Job Board" at bounding box center [72, 233] width 51 height 16
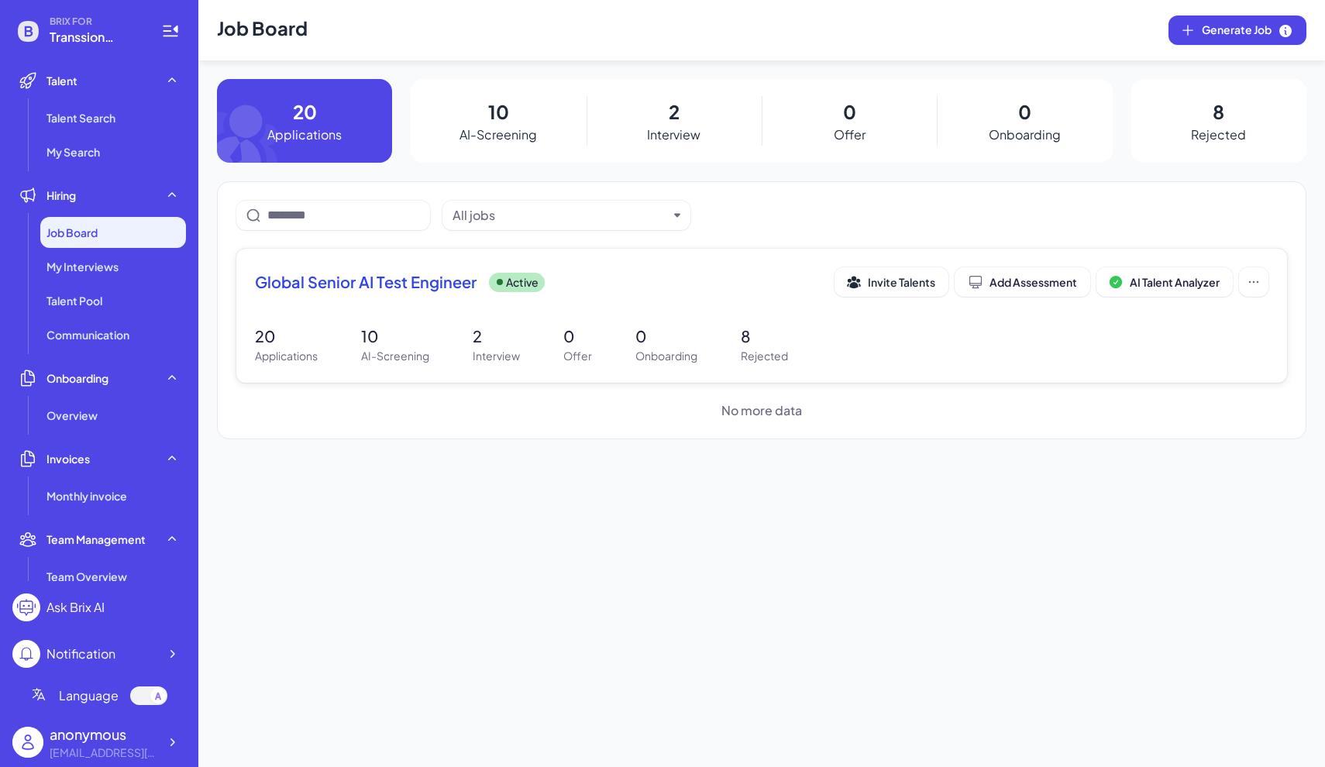
click at [291, 364] on p "Applications" at bounding box center [286, 356] width 63 height 16
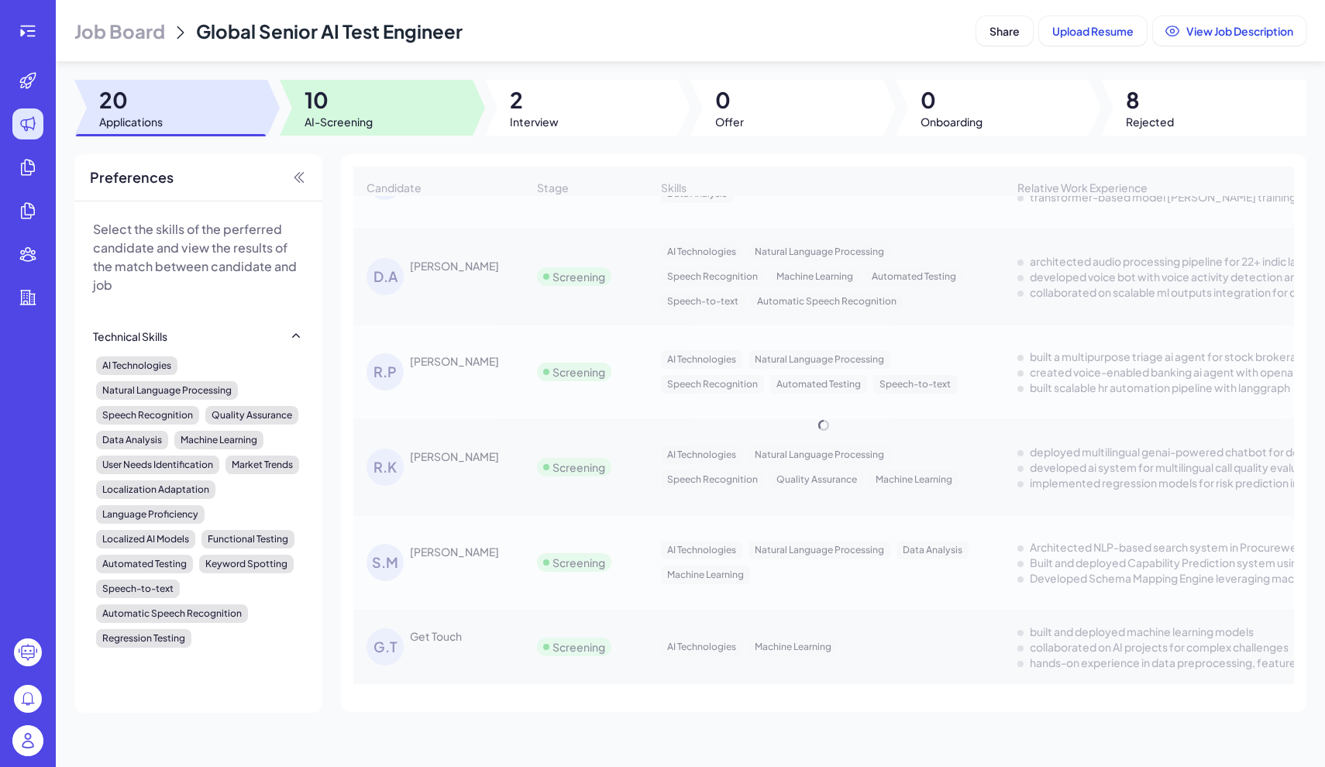
click at [411, 119] on div at bounding box center [376, 108] width 193 height 56
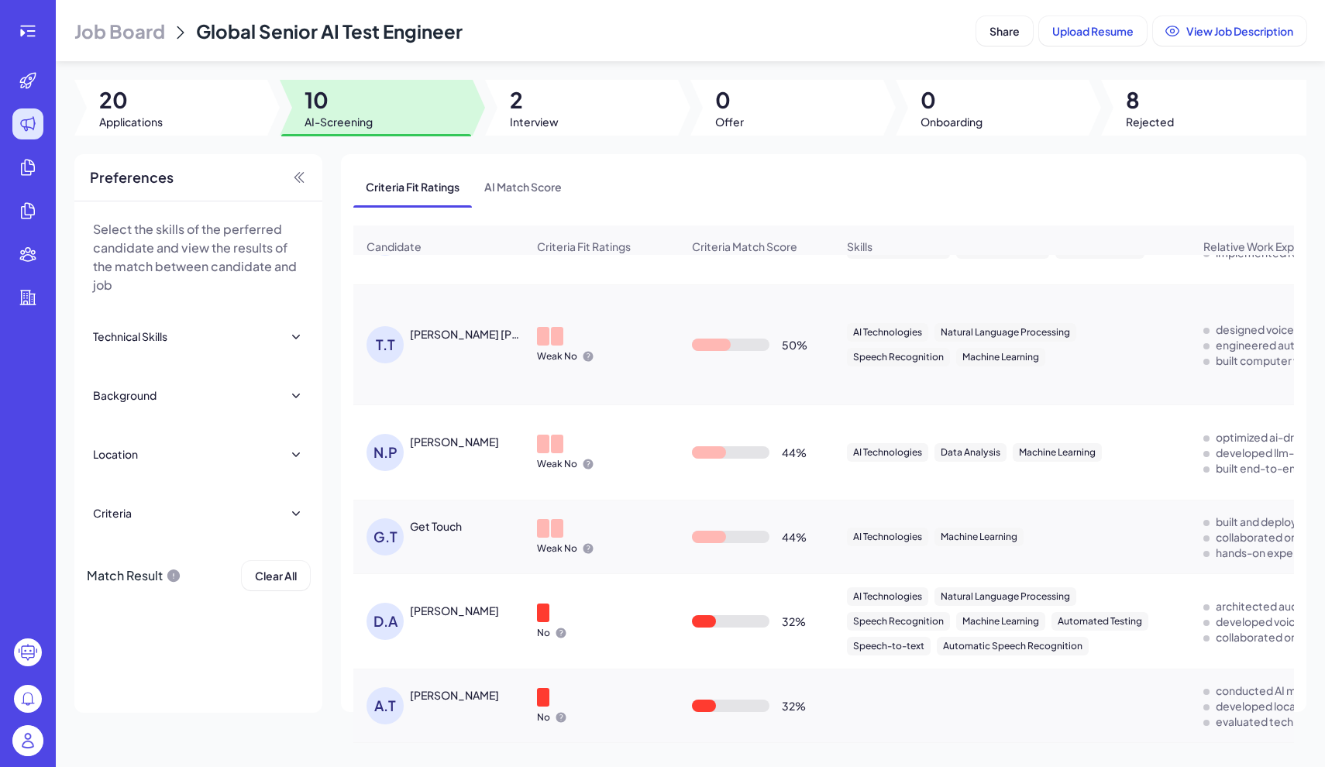
scroll to position [453, 0]
click at [29, 752] on img at bounding box center [27, 741] width 31 height 31
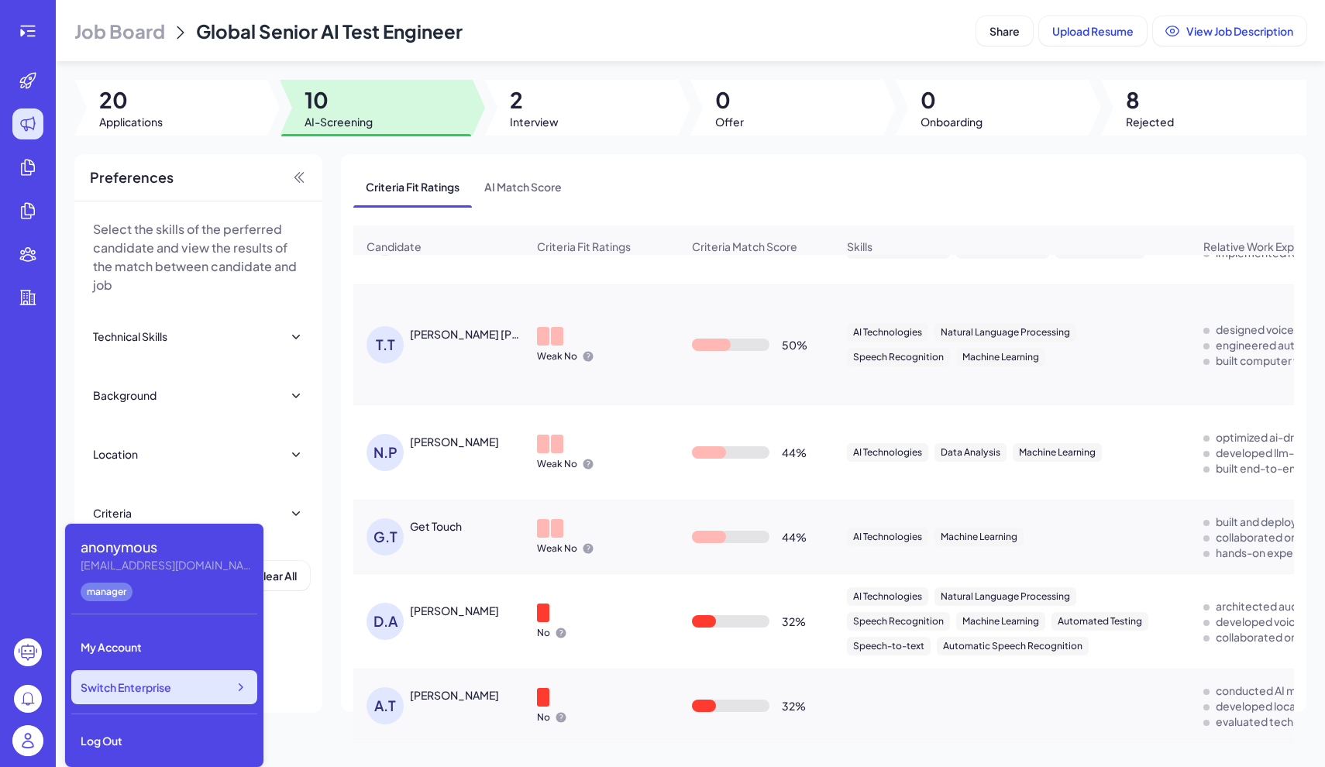
click at [139, 689] on span "Switch Enterprise" at bounding box center [126, 688] width 91 height 16
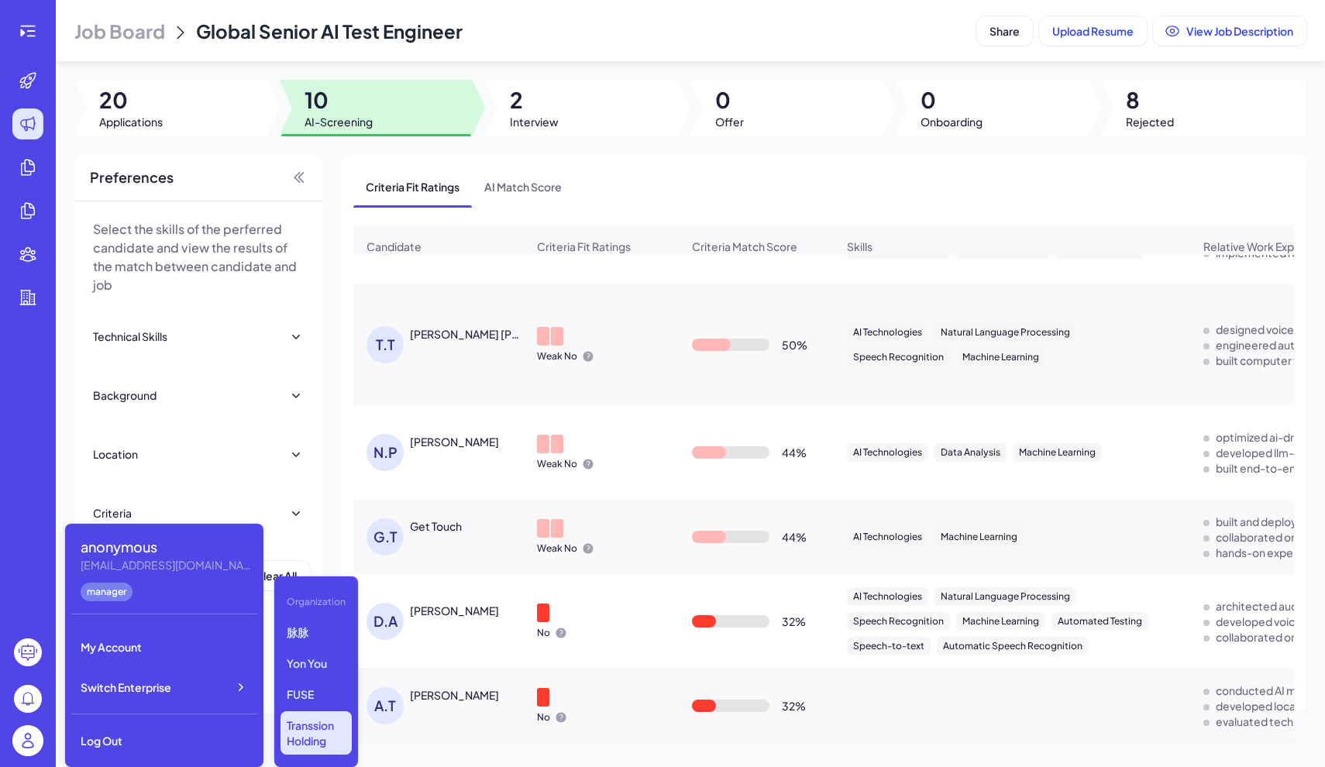
scroll to position [0, 0]
click at [316, 697] on p "FUSE" at bounding box center [316, 695] width 71 height 28
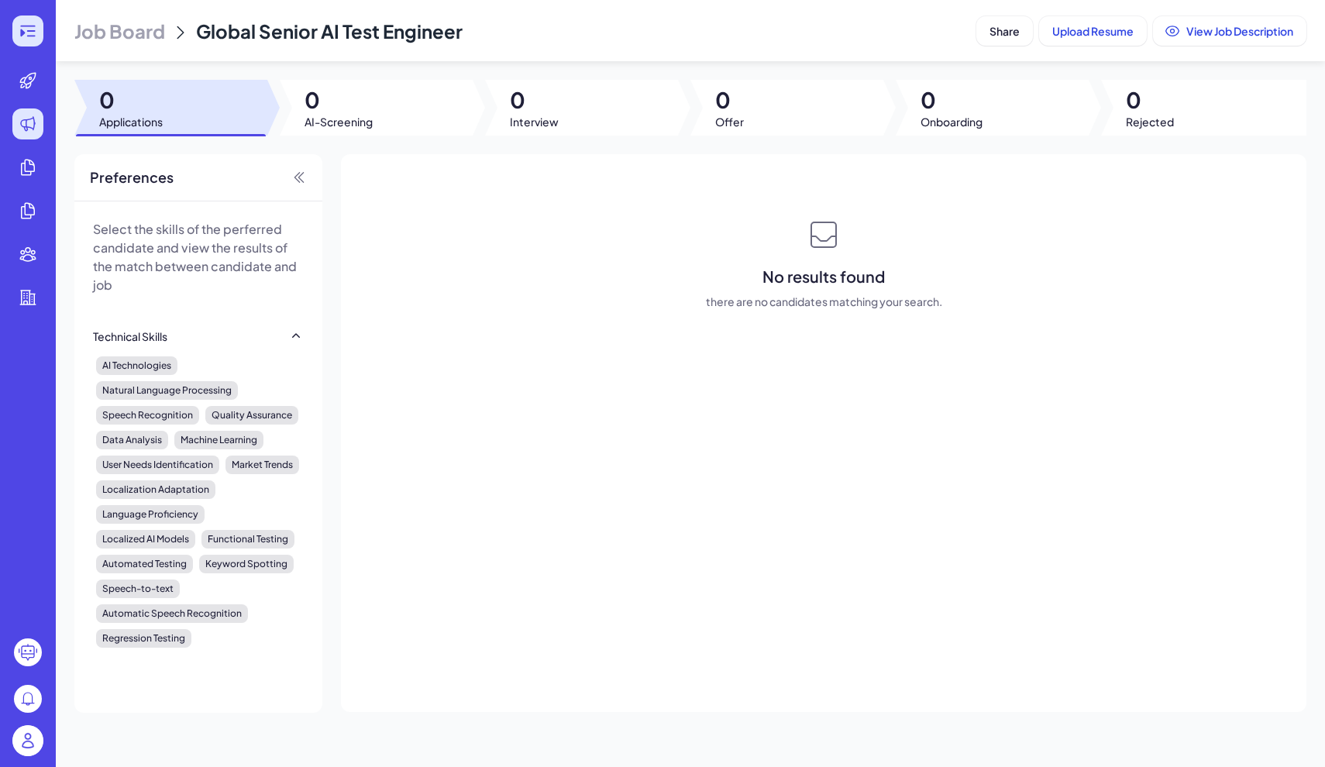
click at [30, 32] on icon at bounding box center [28, 31] width 19 height 19
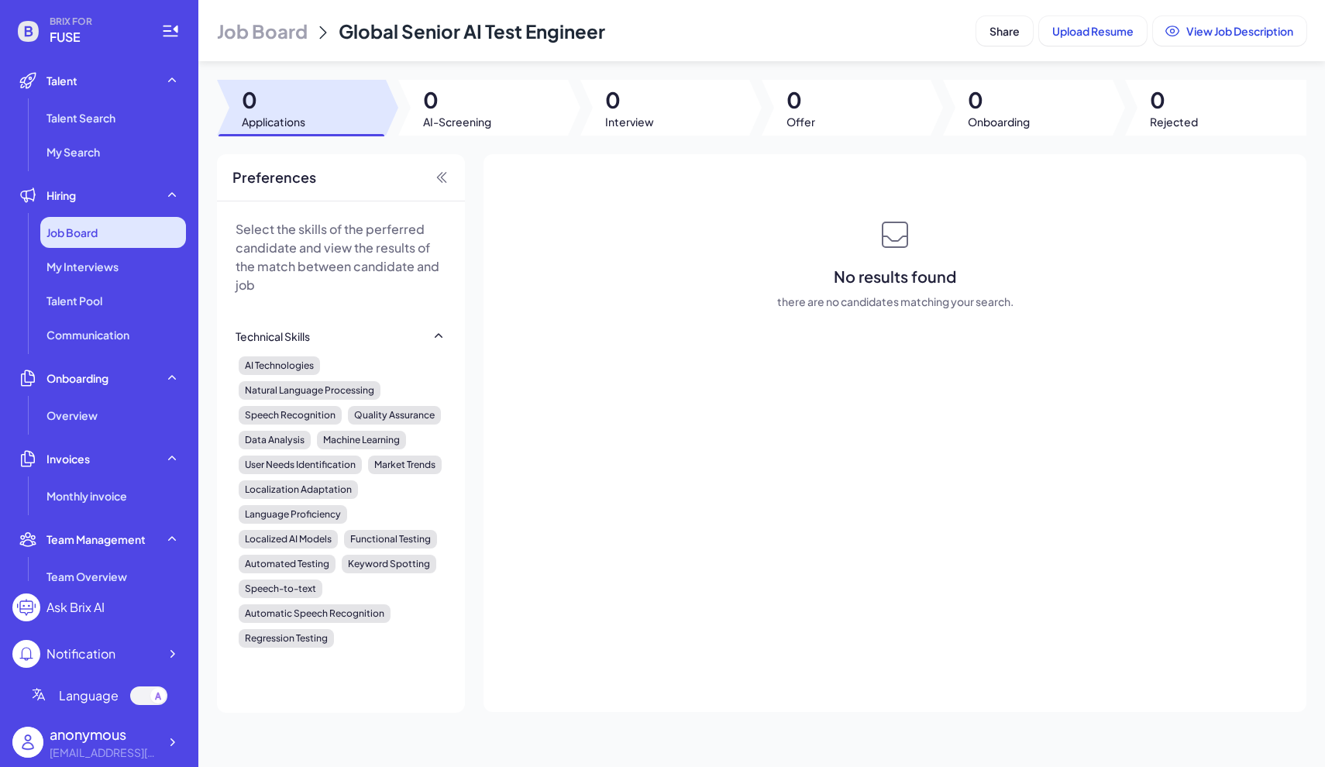
click at [60, 235] on span "Job Board" at bounding box center [72, 233] width 51 height 16
